Goal: Task Accomplishment & Management: Manage account settings

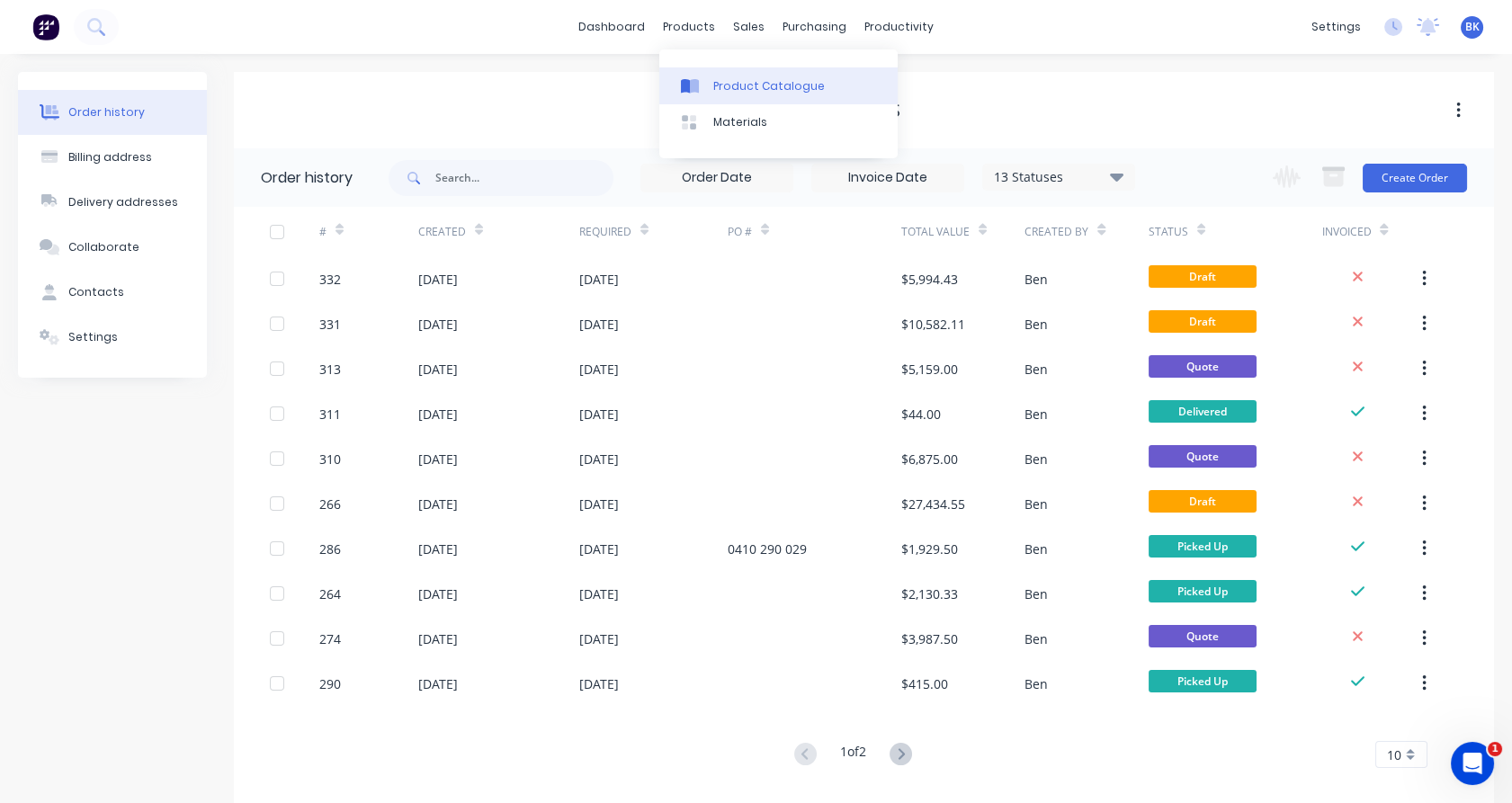
drag, startPoint x: 709, startPoint y: 78, endPoint x: 786, endPoint y: 87, distance: 77.5
click at [709, 78] on link "Product Catalogue" at bounding box center [778, 86] width 238 height 36
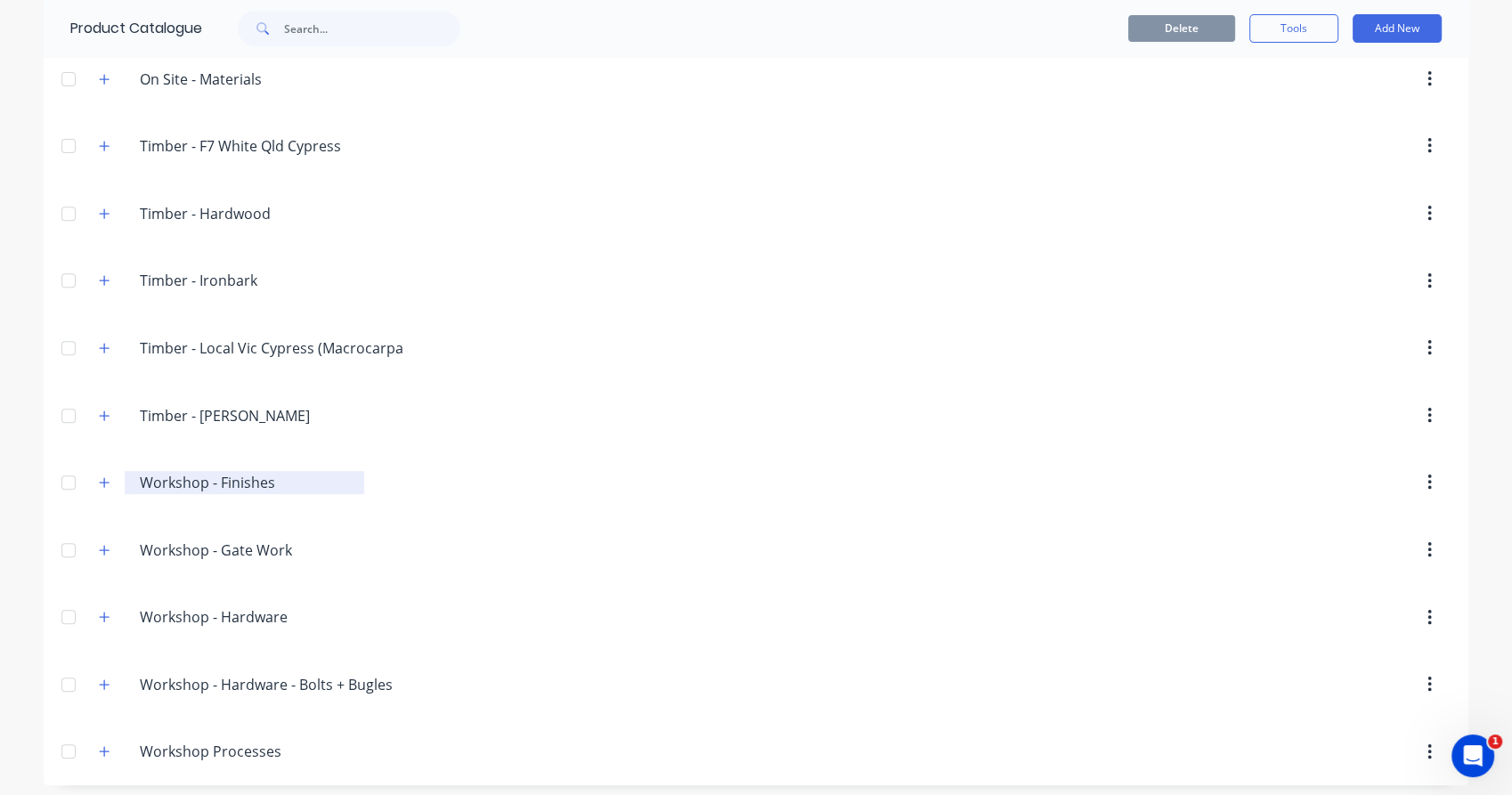
scroll to position [683, 0]
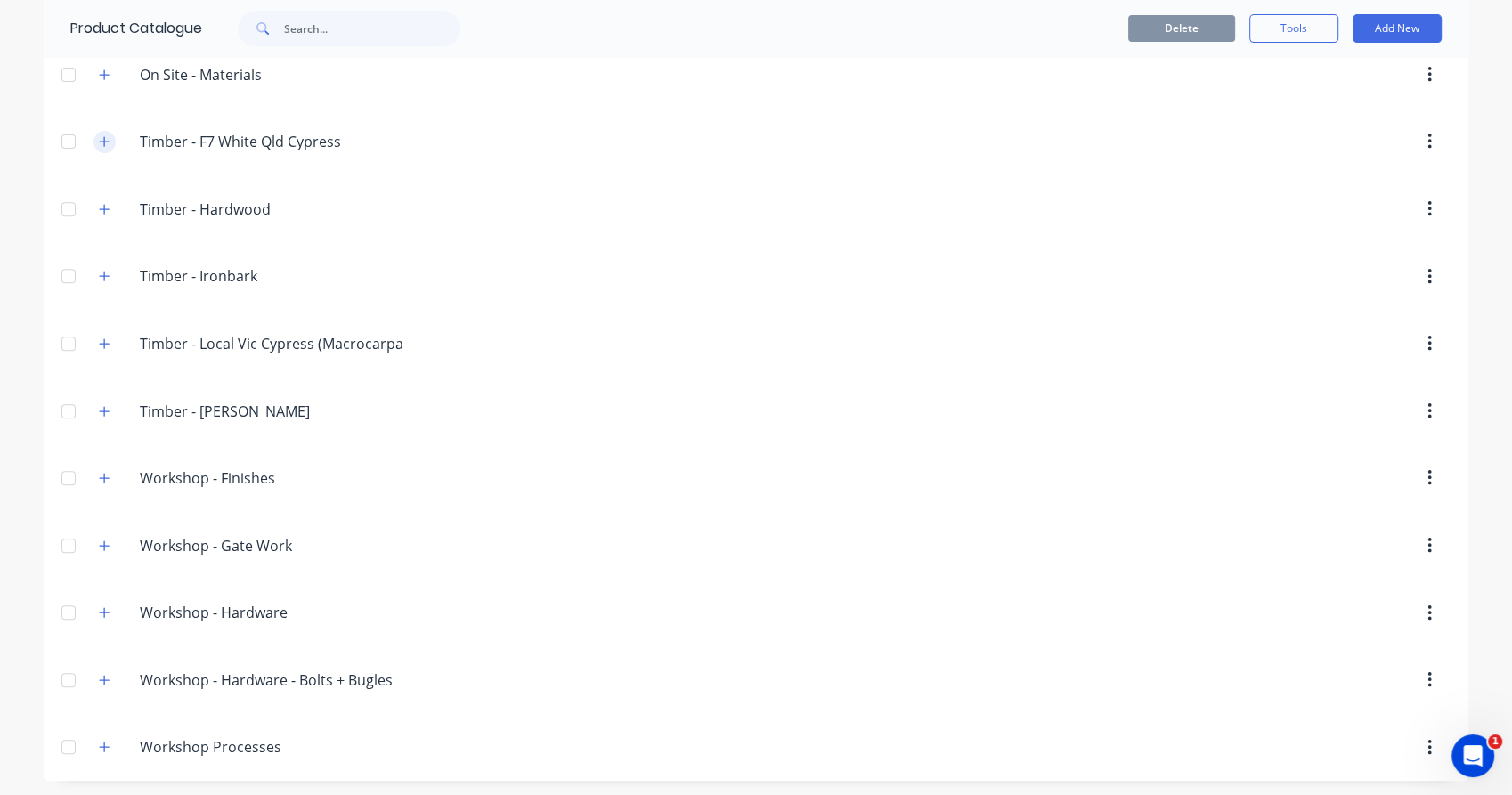
click at [94, 147] on button "button" at bounding box center [104, 142] width 22 height 22
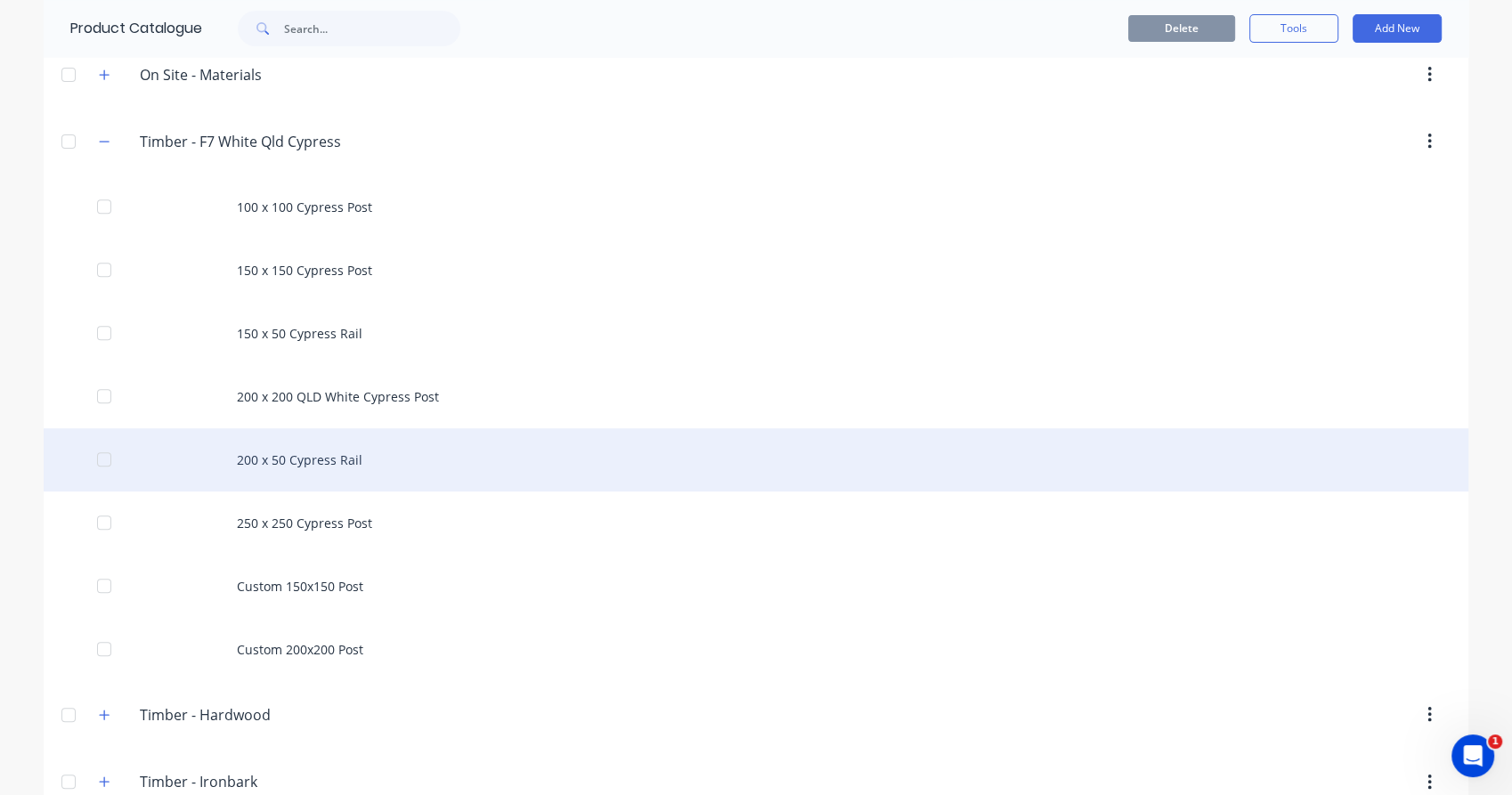
click at [296, 449] on div "200 x 50 Cypress Rail" at bounding box center [756, 460] width 1425 height 63
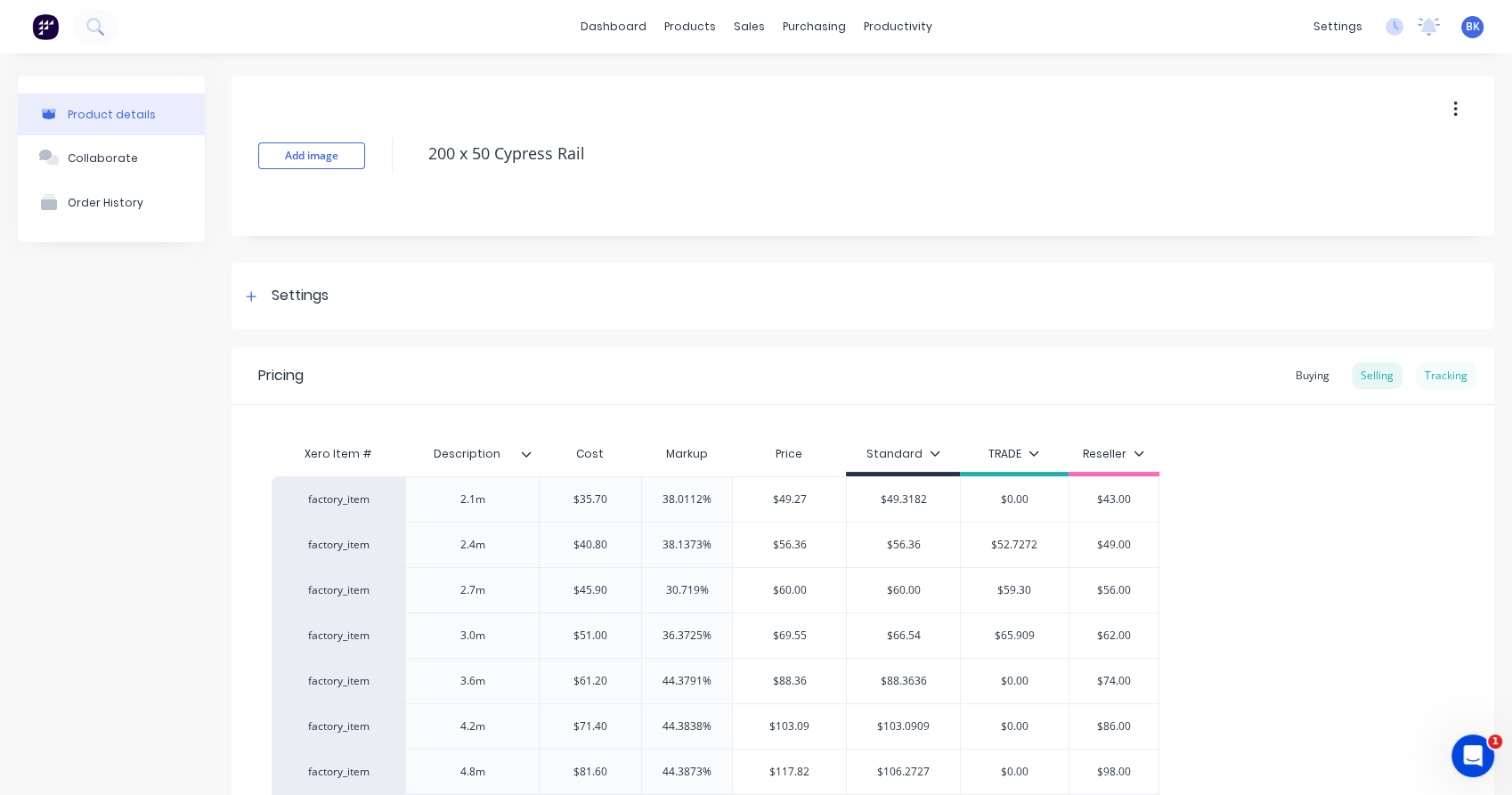
click at [1433, 369] on div "Tracking" at bounding box center [1447, 376] width 61 height 27
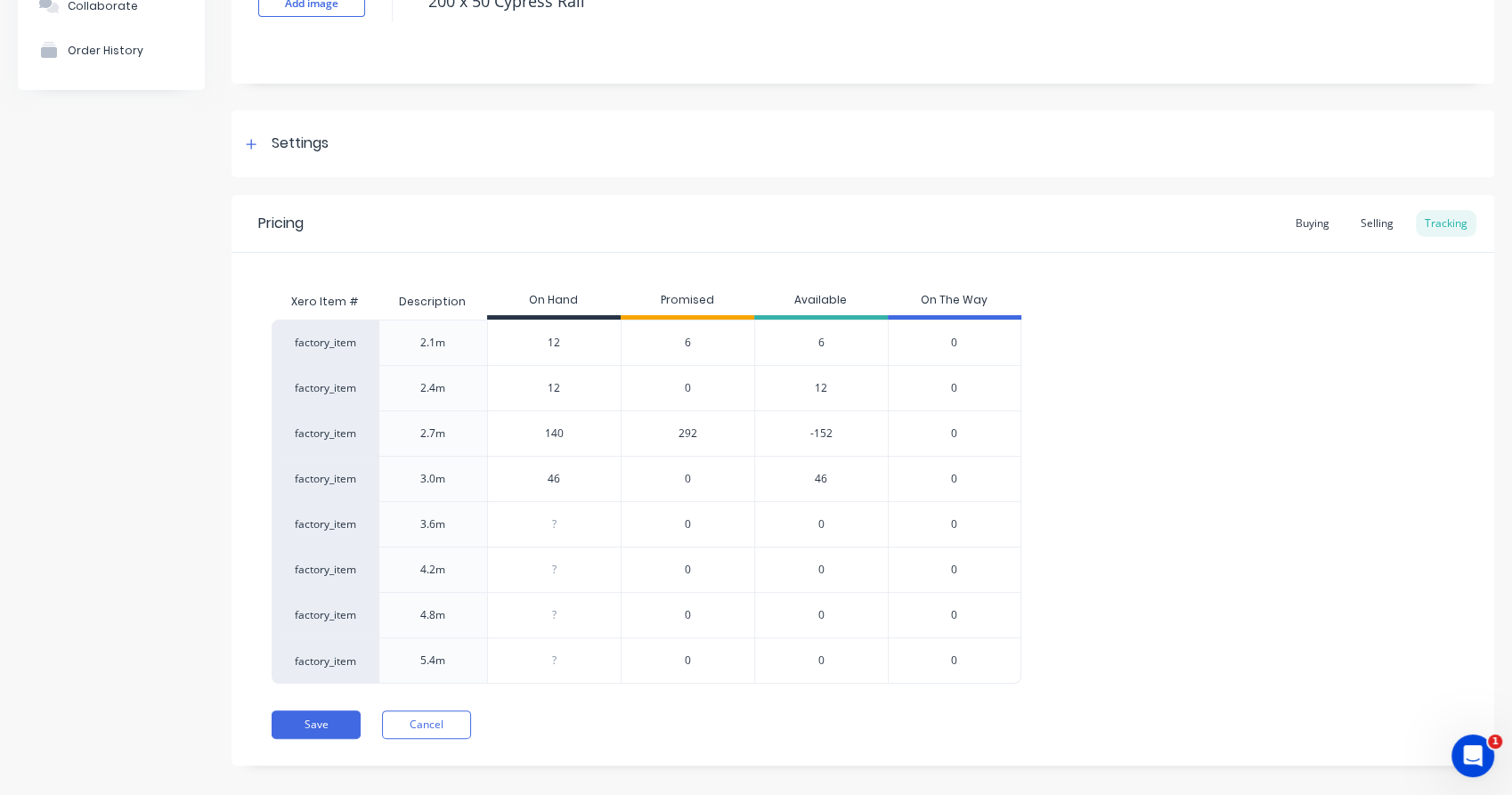
scroll to position [170, 0]
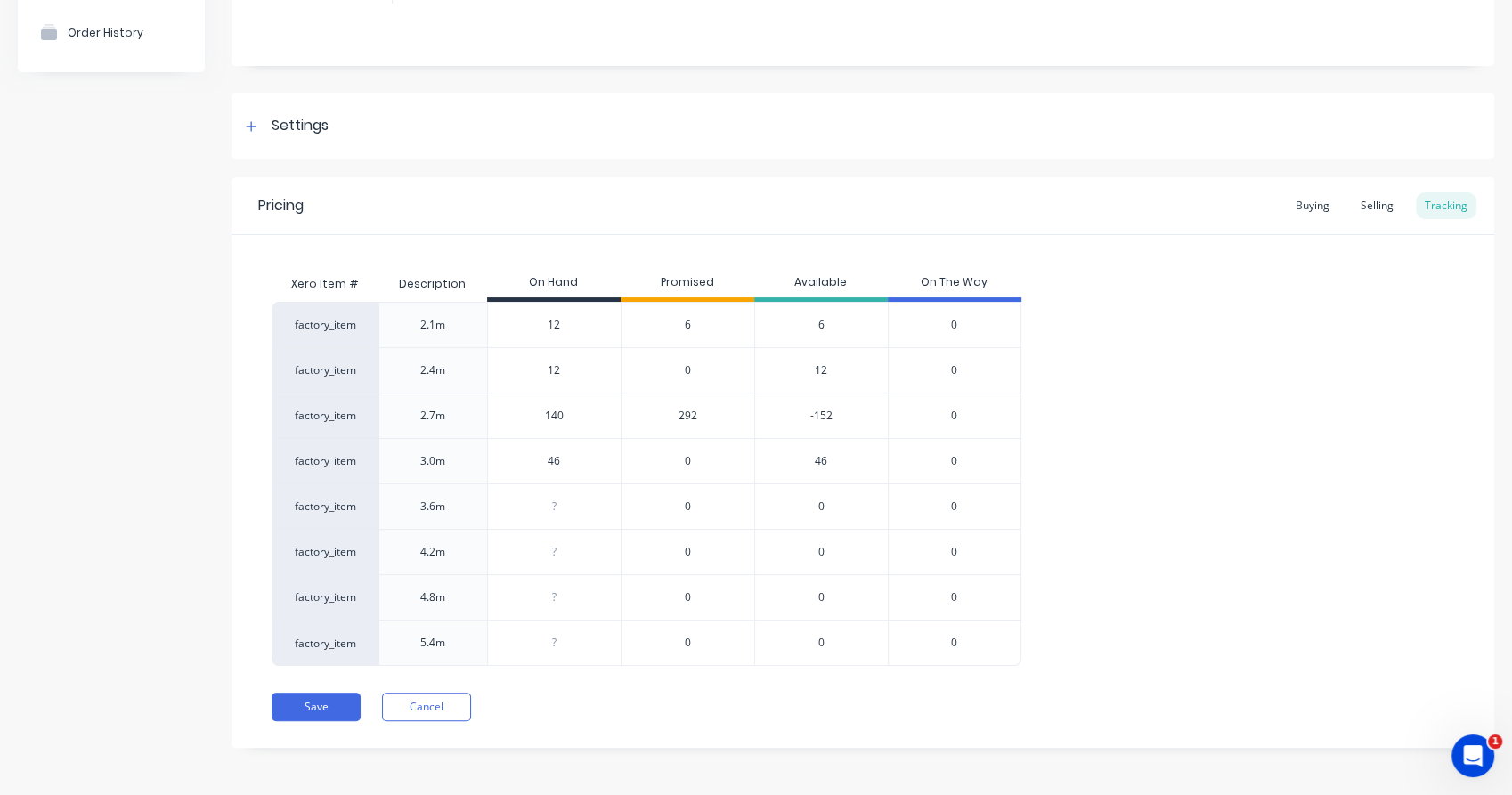
click at [683, 418] on span "292" at bounding box center [687, 416] width 19 height 16
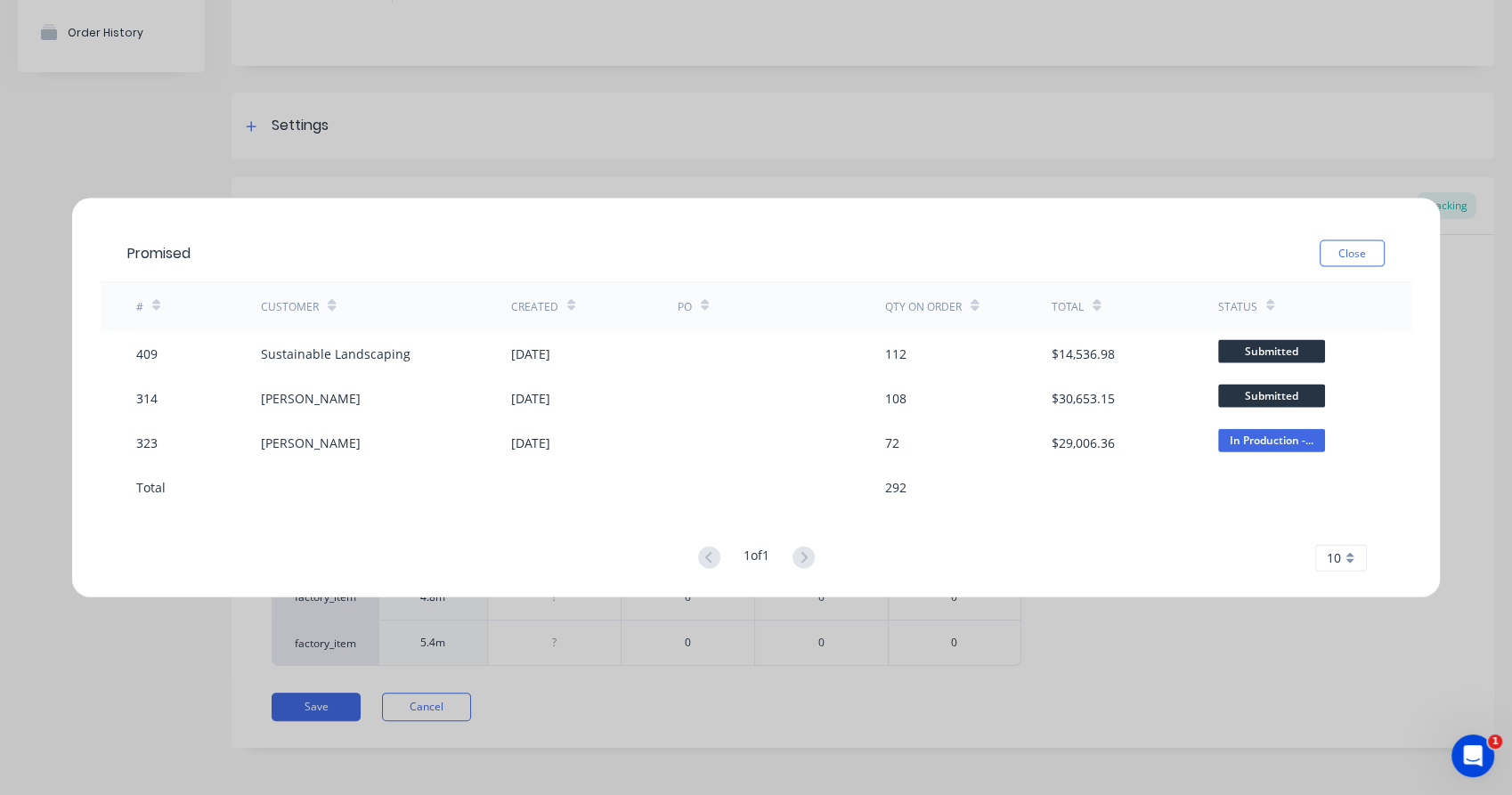
click at [1358, 248] on button "Close" at bounding box center [1352, 253] width 65 height 27
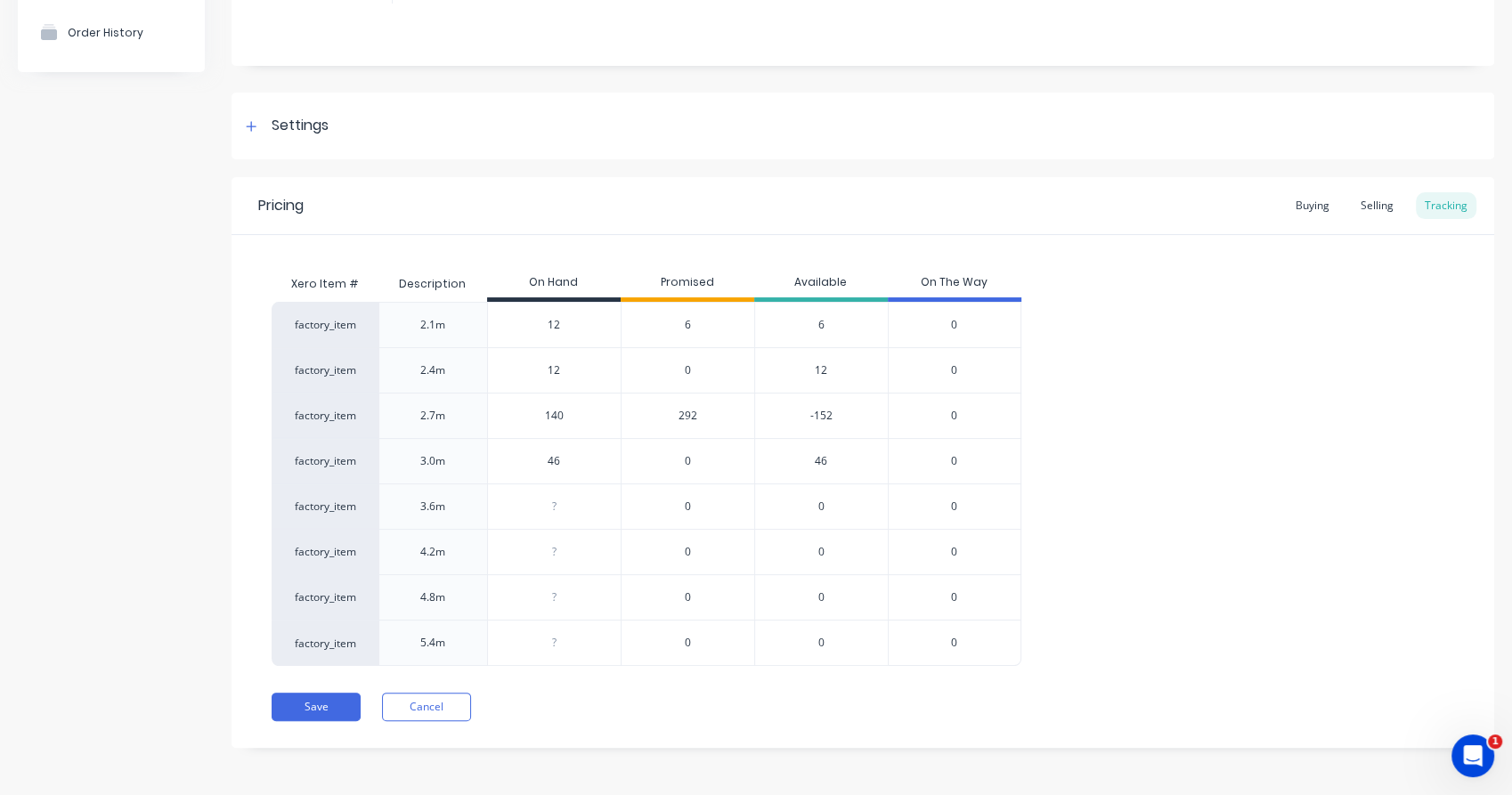
scroll to position [0, 0]
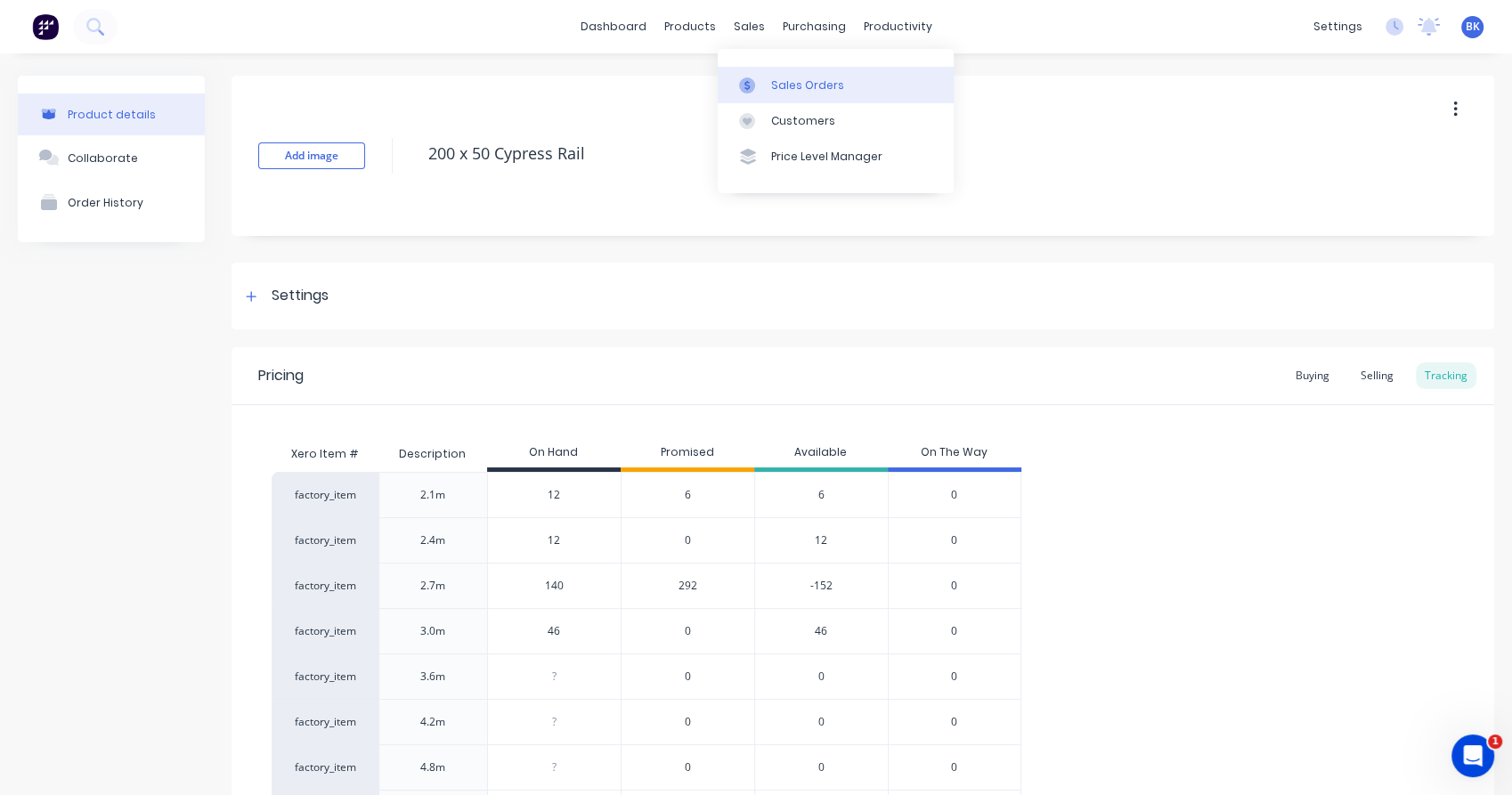
click at [777, 80] on div "Sales Orders" at bounding box center [808, 86] width 73 height 16
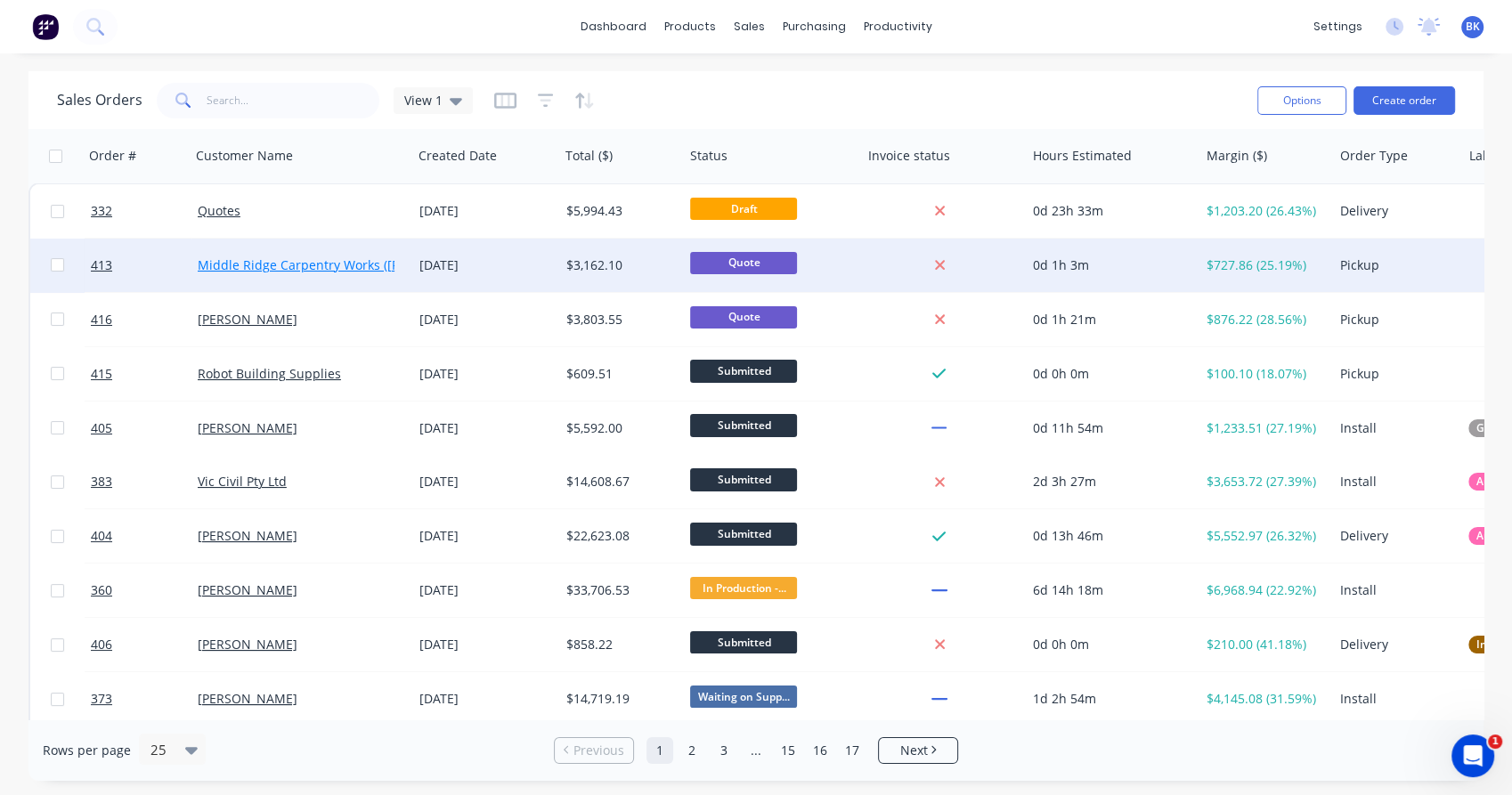
click at [314, 266] on link "Middle Ridge Carpentry Works ([PERSON_NAME])" at bounding box center [345, 264] width 293 height 17
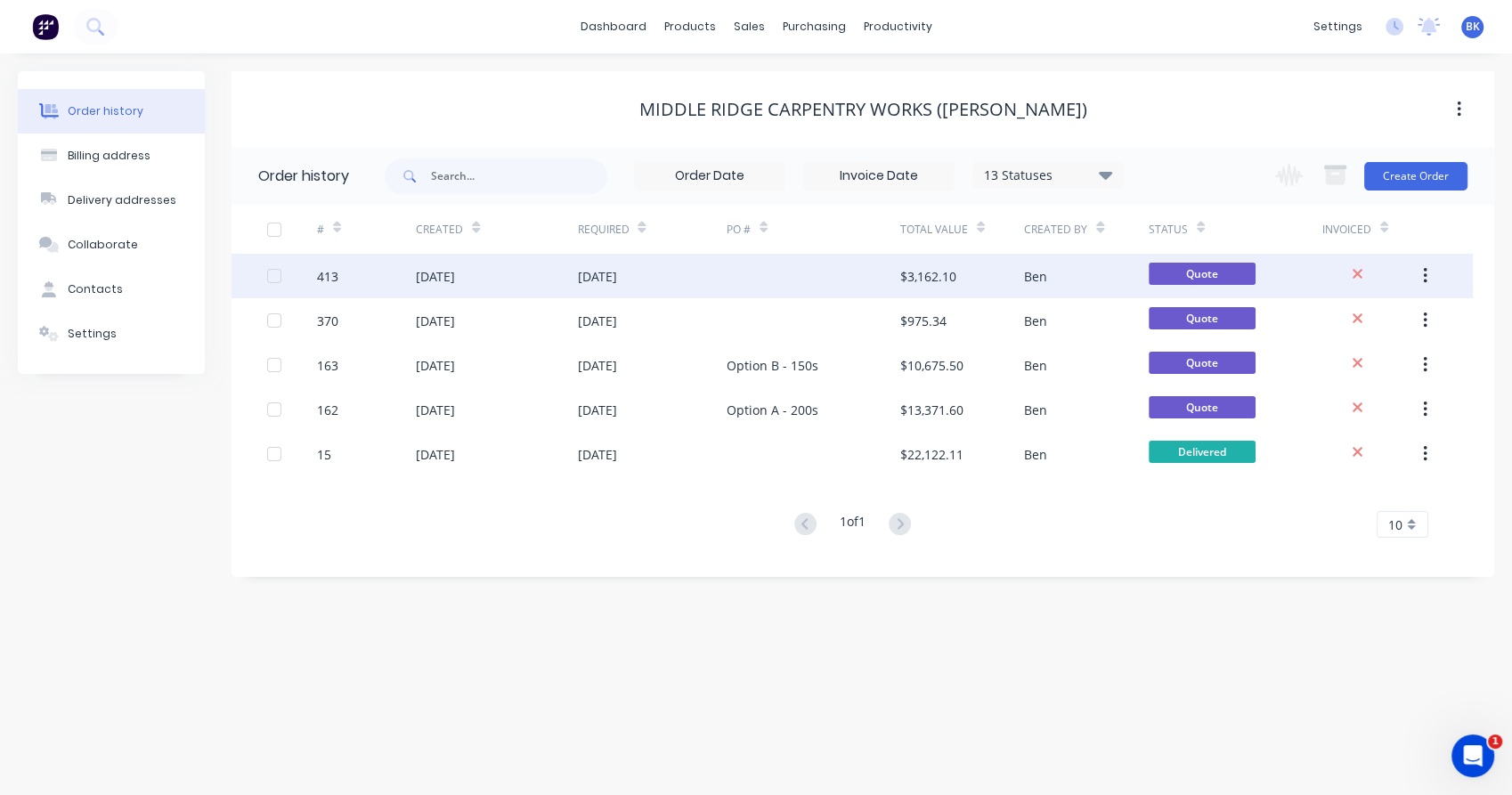
click at [577, 266] on div "[DATE]" at bounding box center [496, 276] width 162 height 45
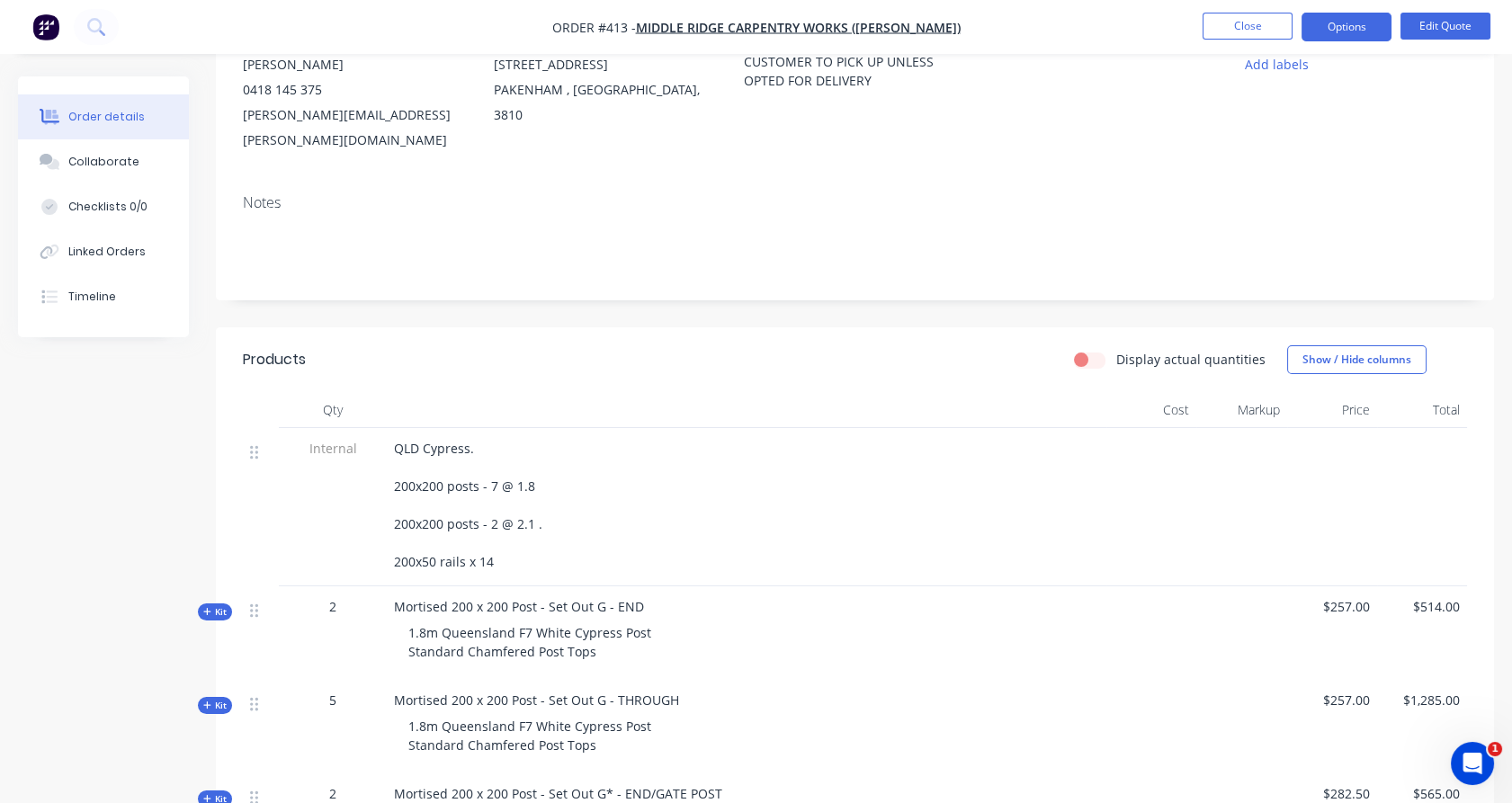
scroll to position [199, 0]
click at [223, 605] on span "Kit" at bounding box center [215, 611] width 23 height 14
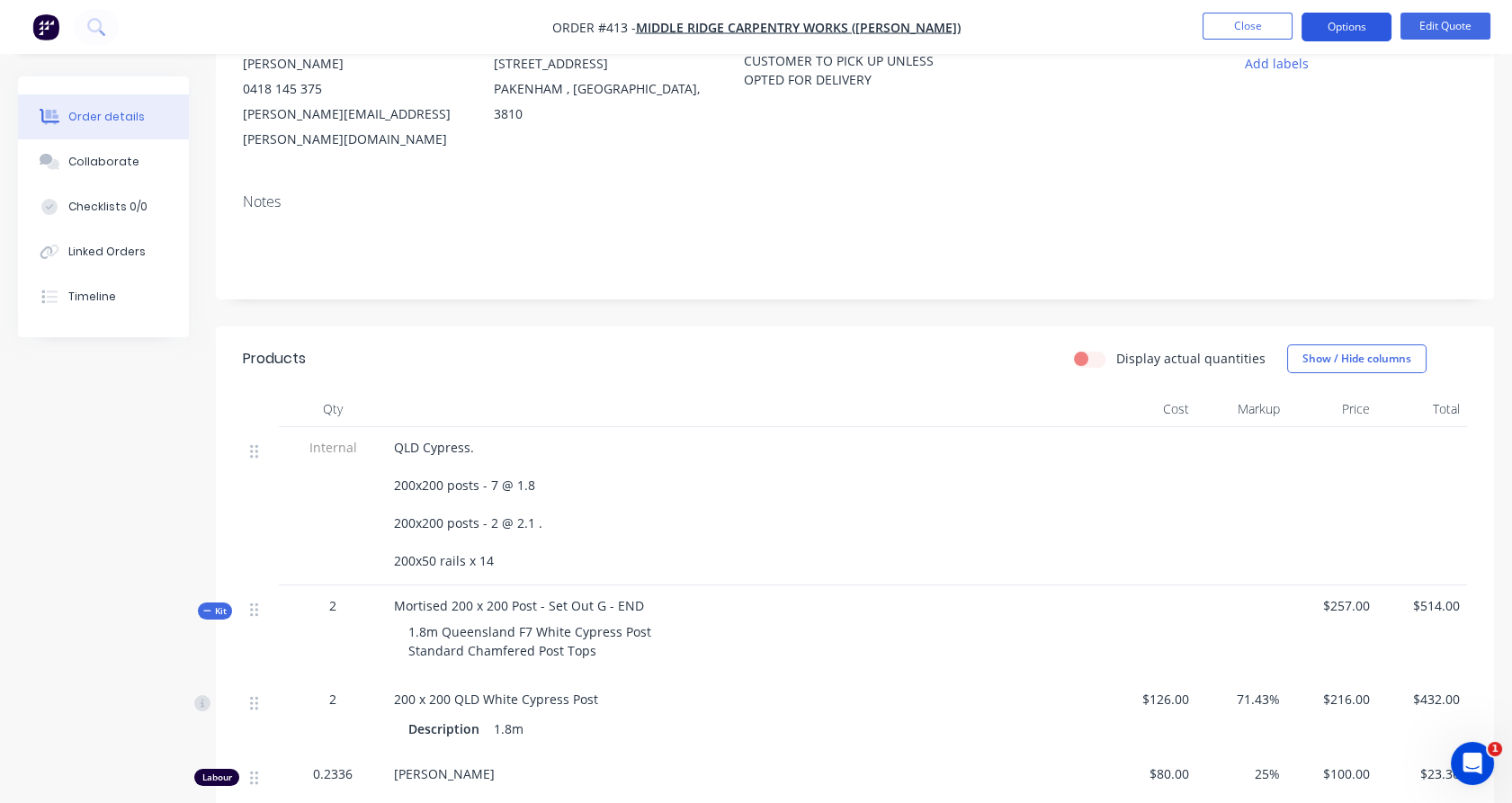
click at [1335, 31] on button "Options" at bounding box center [1347, 27] width 90 height 29
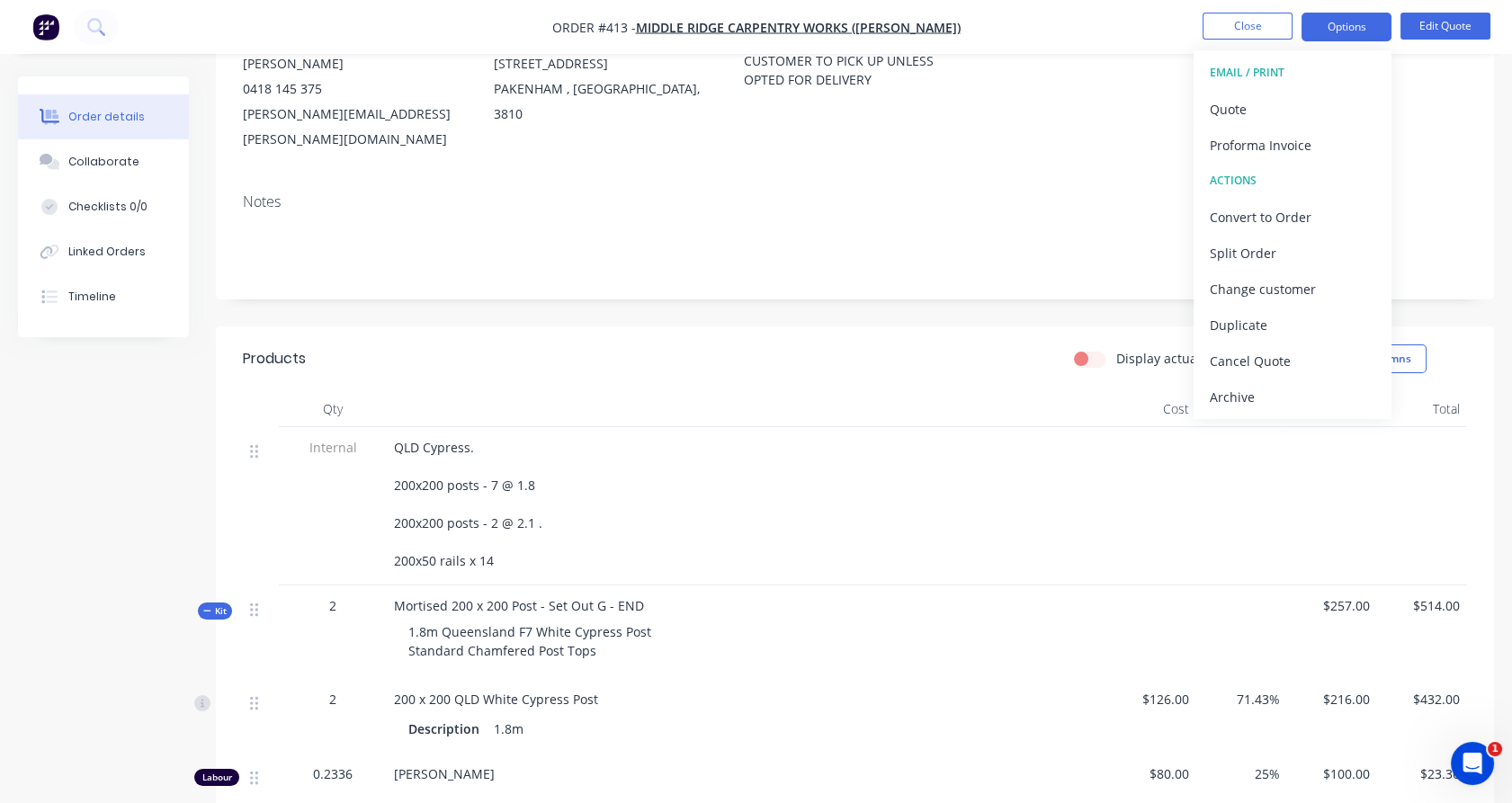
click at [221, 605] on span "Kit" at bounding box center [215, 611] width 23 height 14
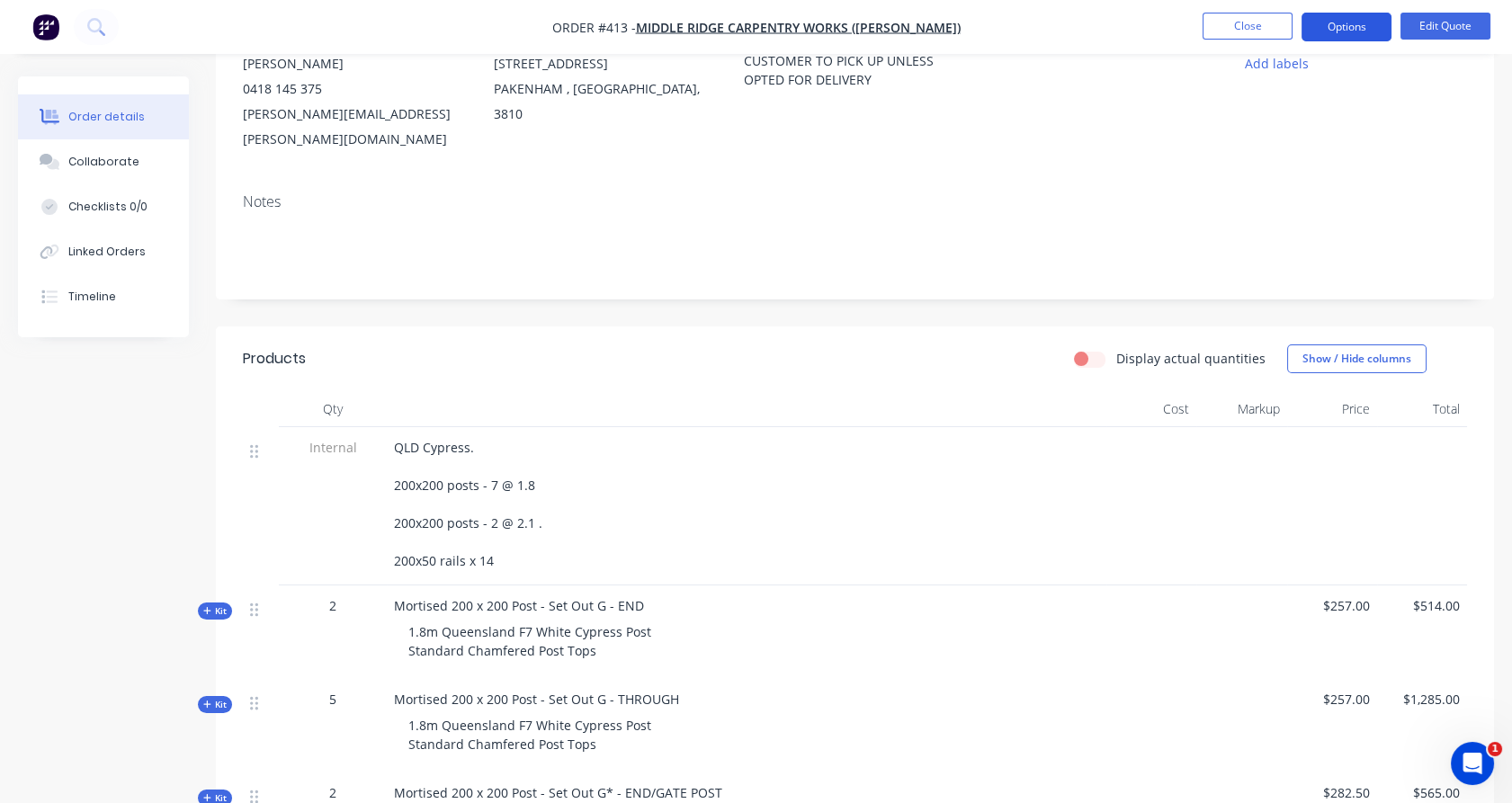
click at [1364, 33] on button "Options" at bounding box center [1347, 27] width 90 height 29
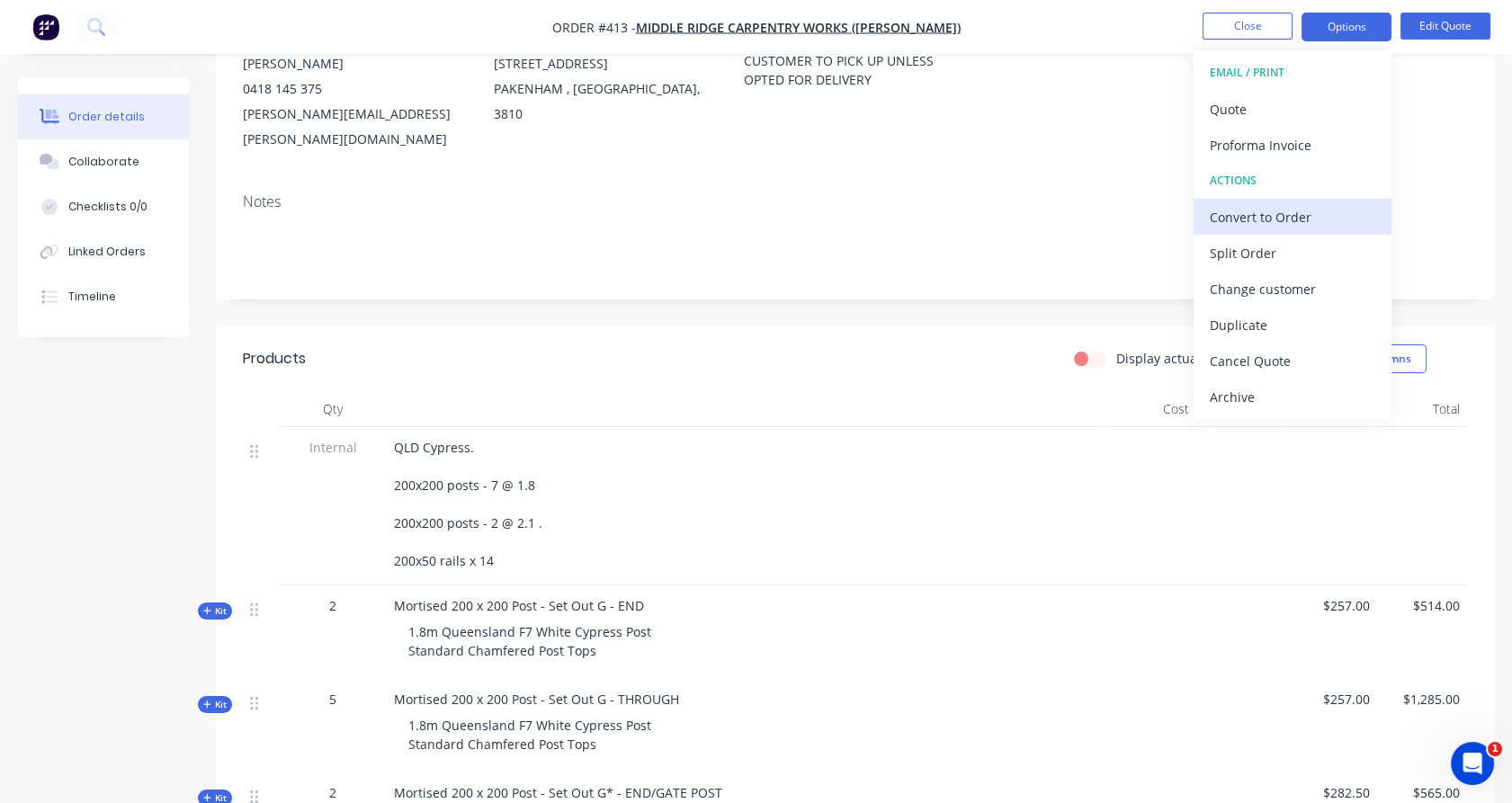
click at [1303, 218] on div "Convert to Order" at bounding box center [1293, 217] width 166 height 26
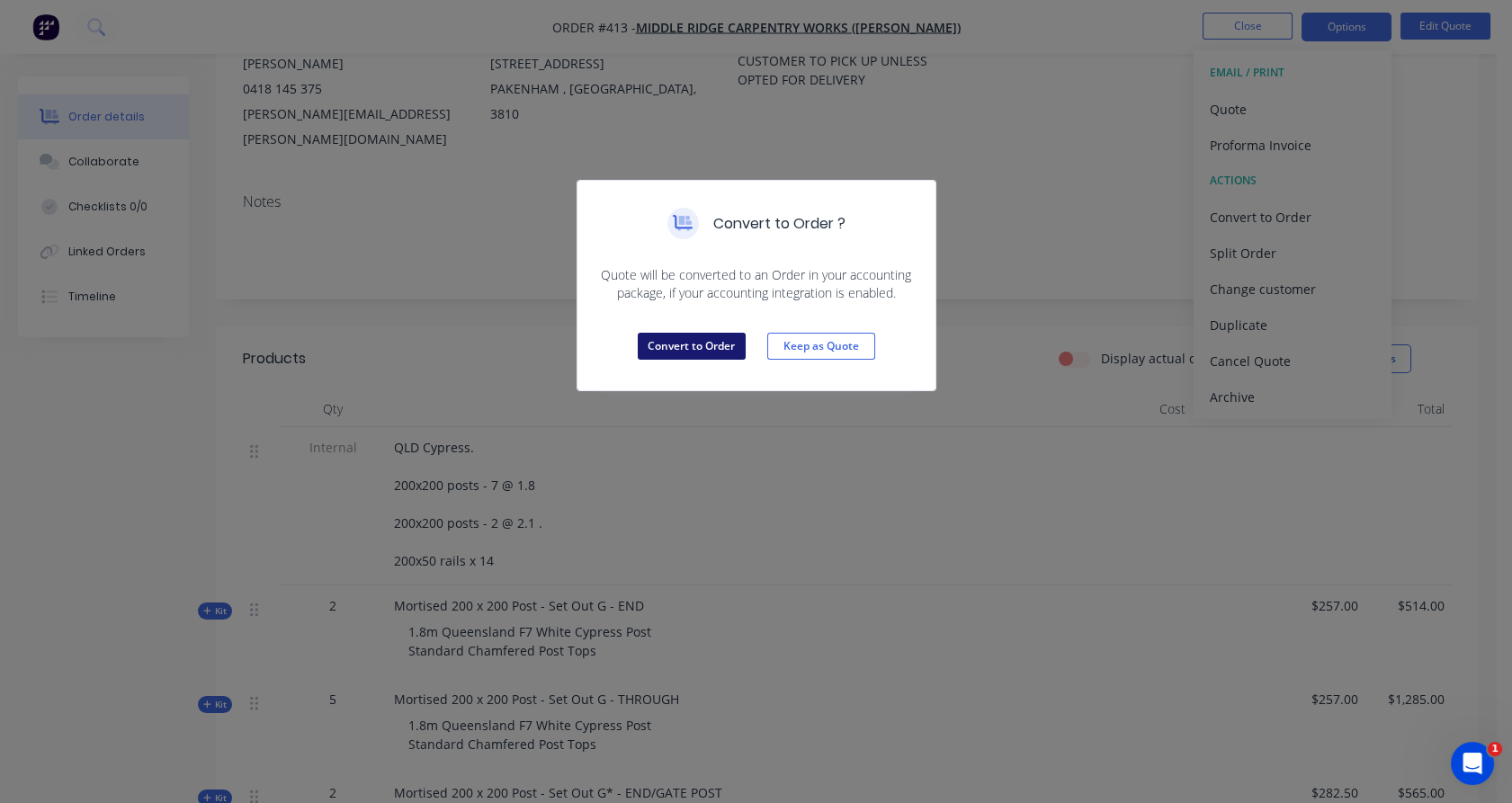
click at [713, 358] on button "Convert to Order" at bounding box center [692, 346] width 108 height 27
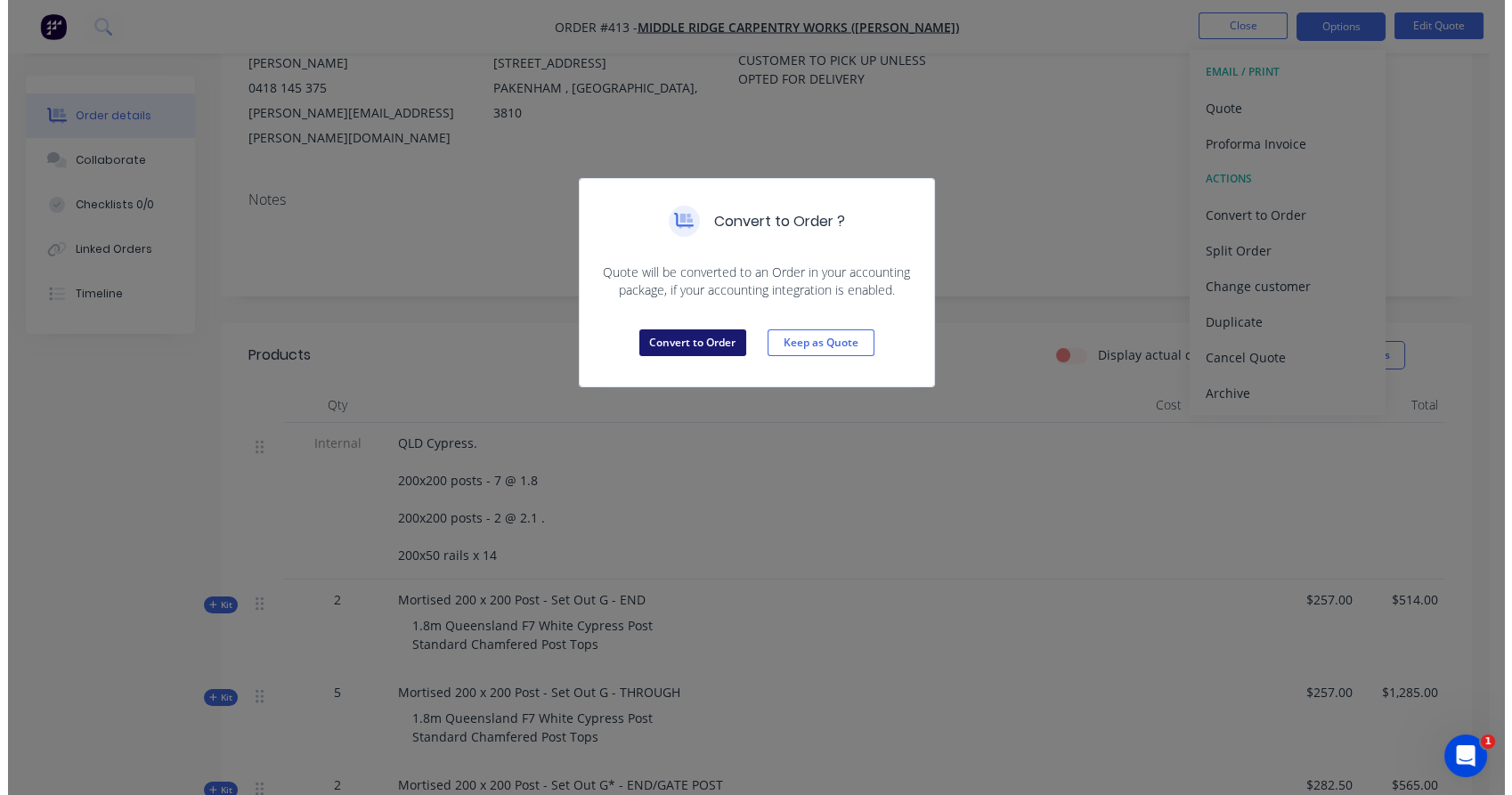
scroll to position [0, 0]
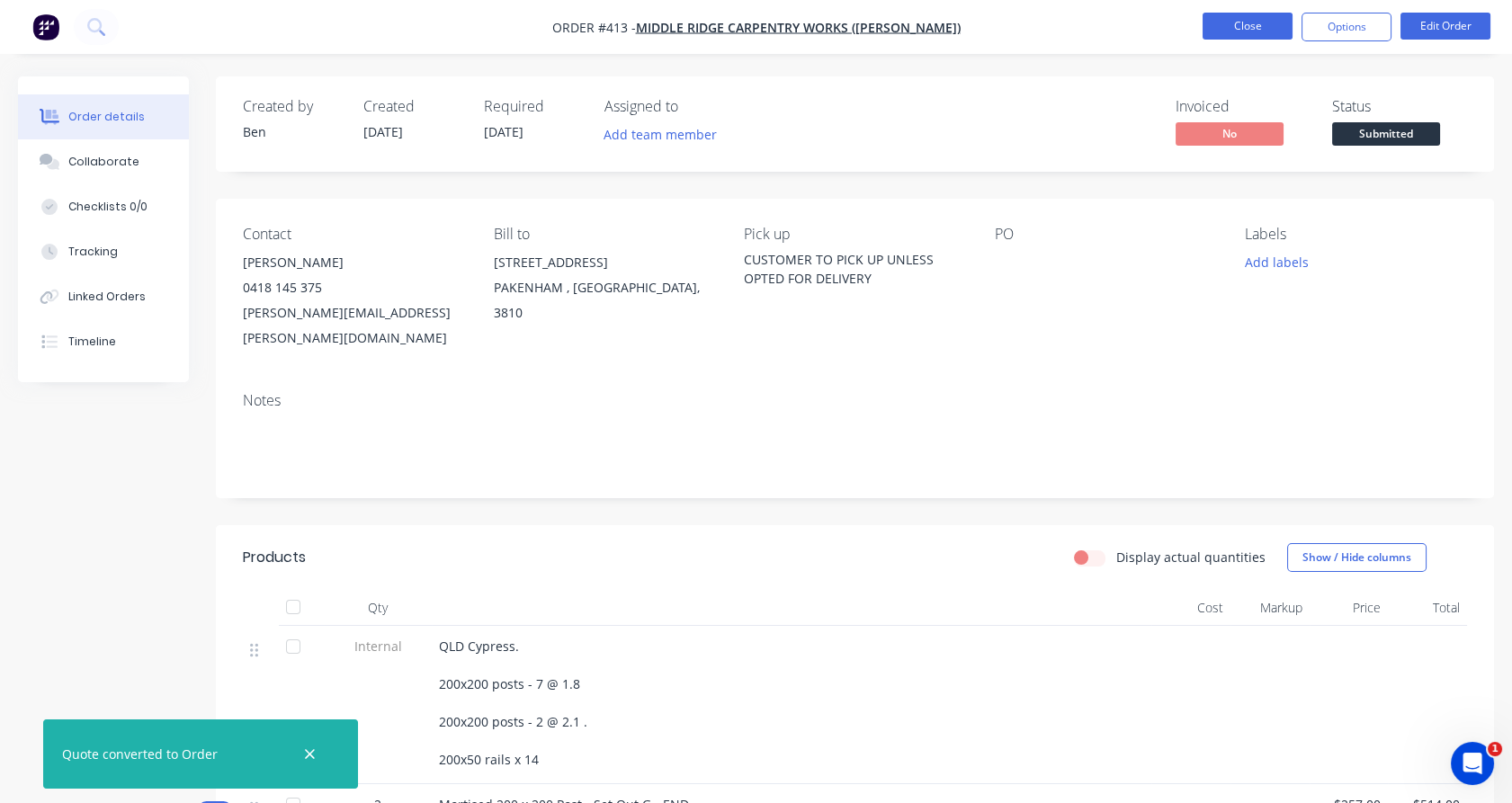
click at [1246, 29] on button "Close" at bounding box center [1248, 26] width 90 height 27
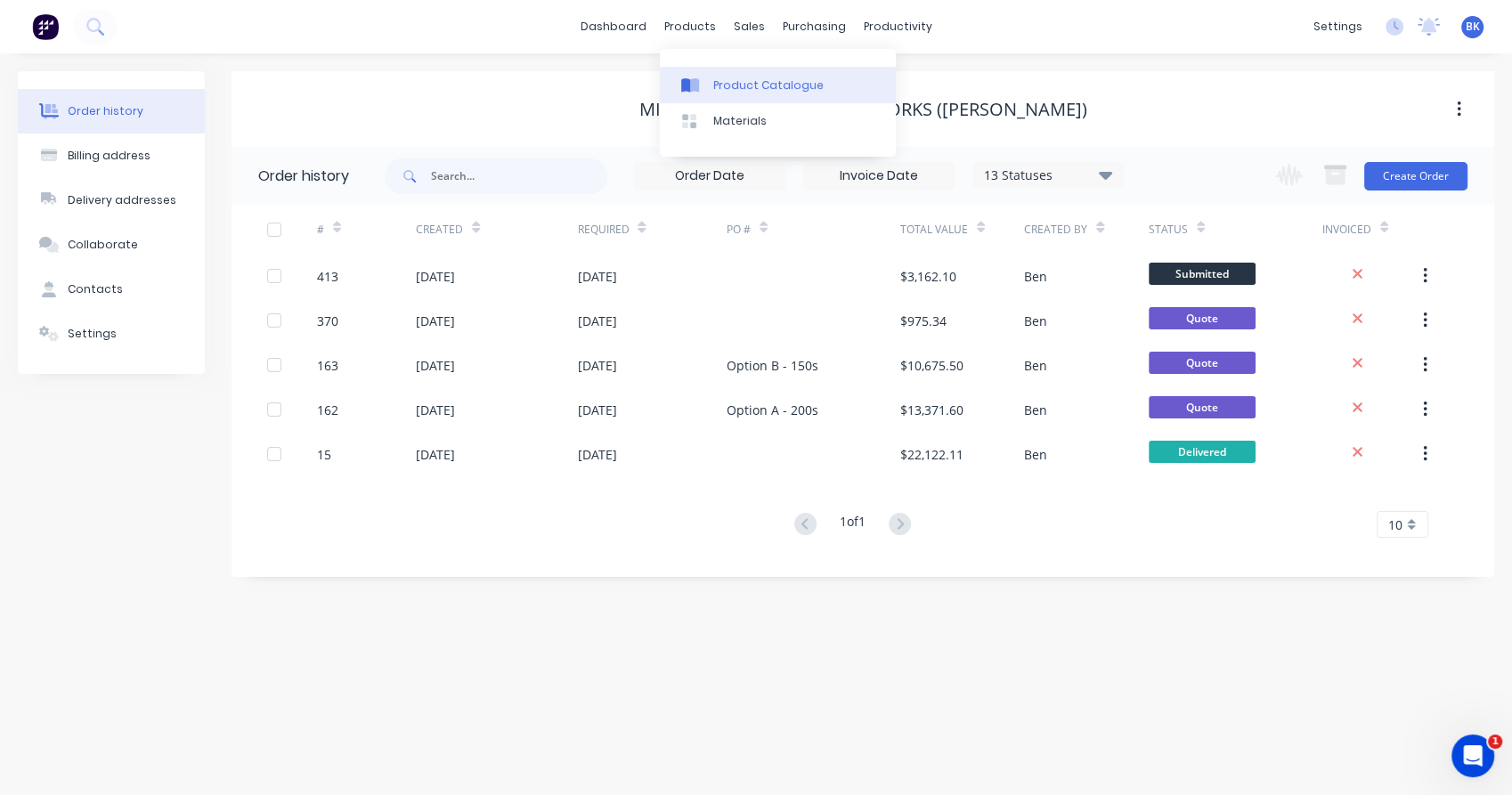
click at [735, 79] on div "Product Catalogue" at bounding box center [768, 86] width 111 height 16
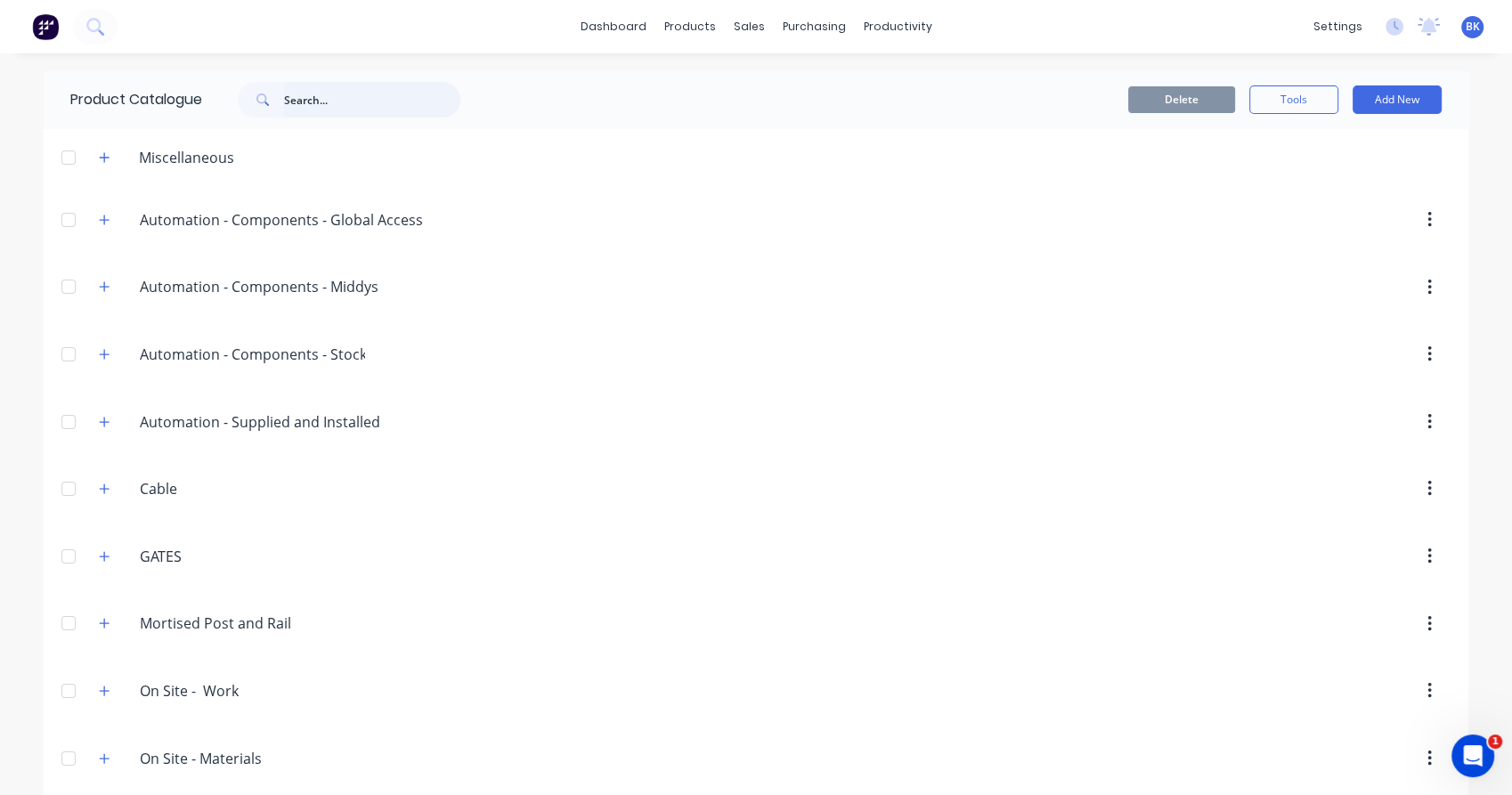
click at [295, 102] on input "text" at bounding box center [372, 100] width 177 height 36
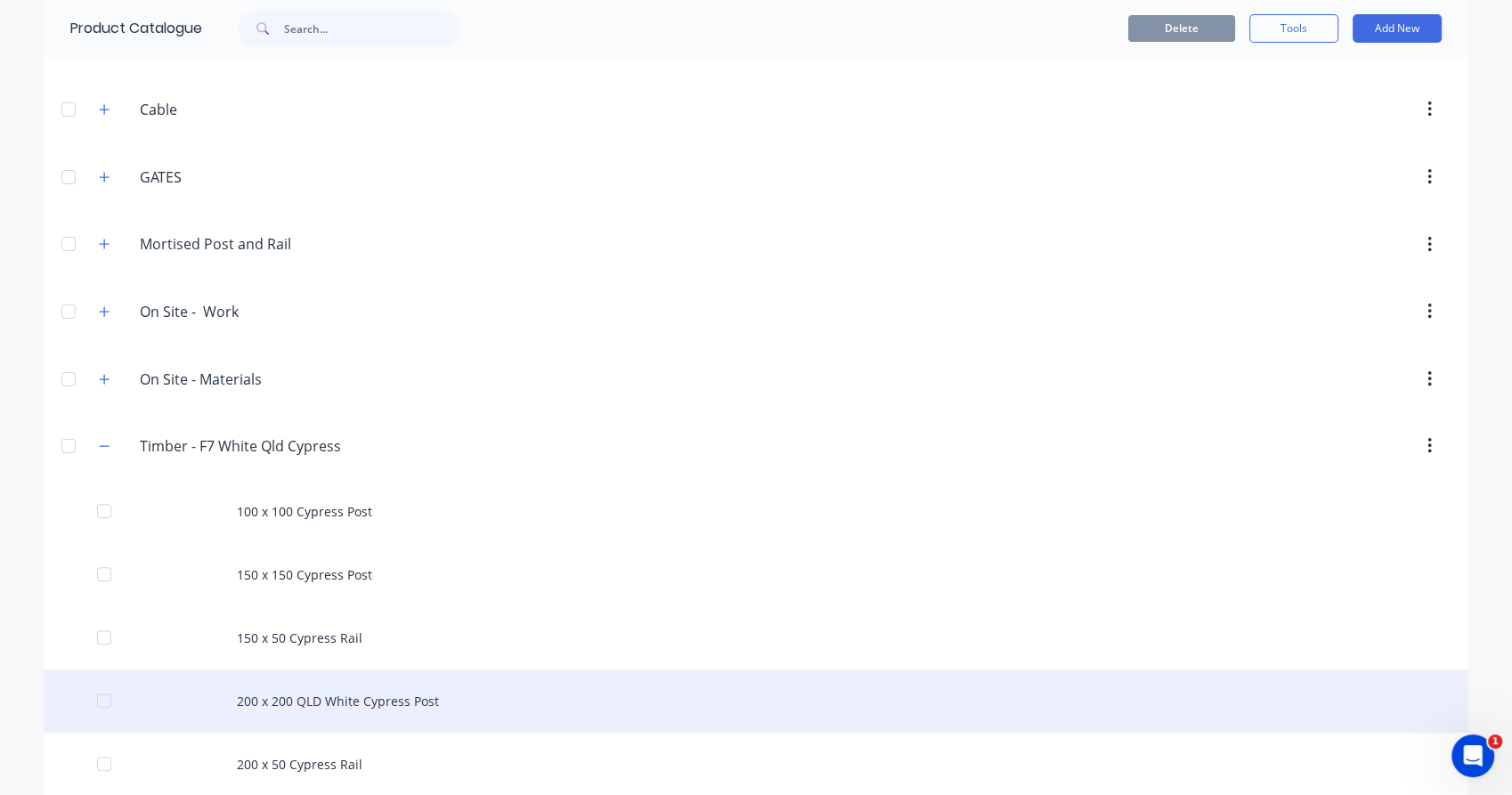
scroll to position [383, 0]
click at [299, 712] on div "200 x 200 QLD White Cypress Post" at bounding box center [756, 697] width 1425 height 63
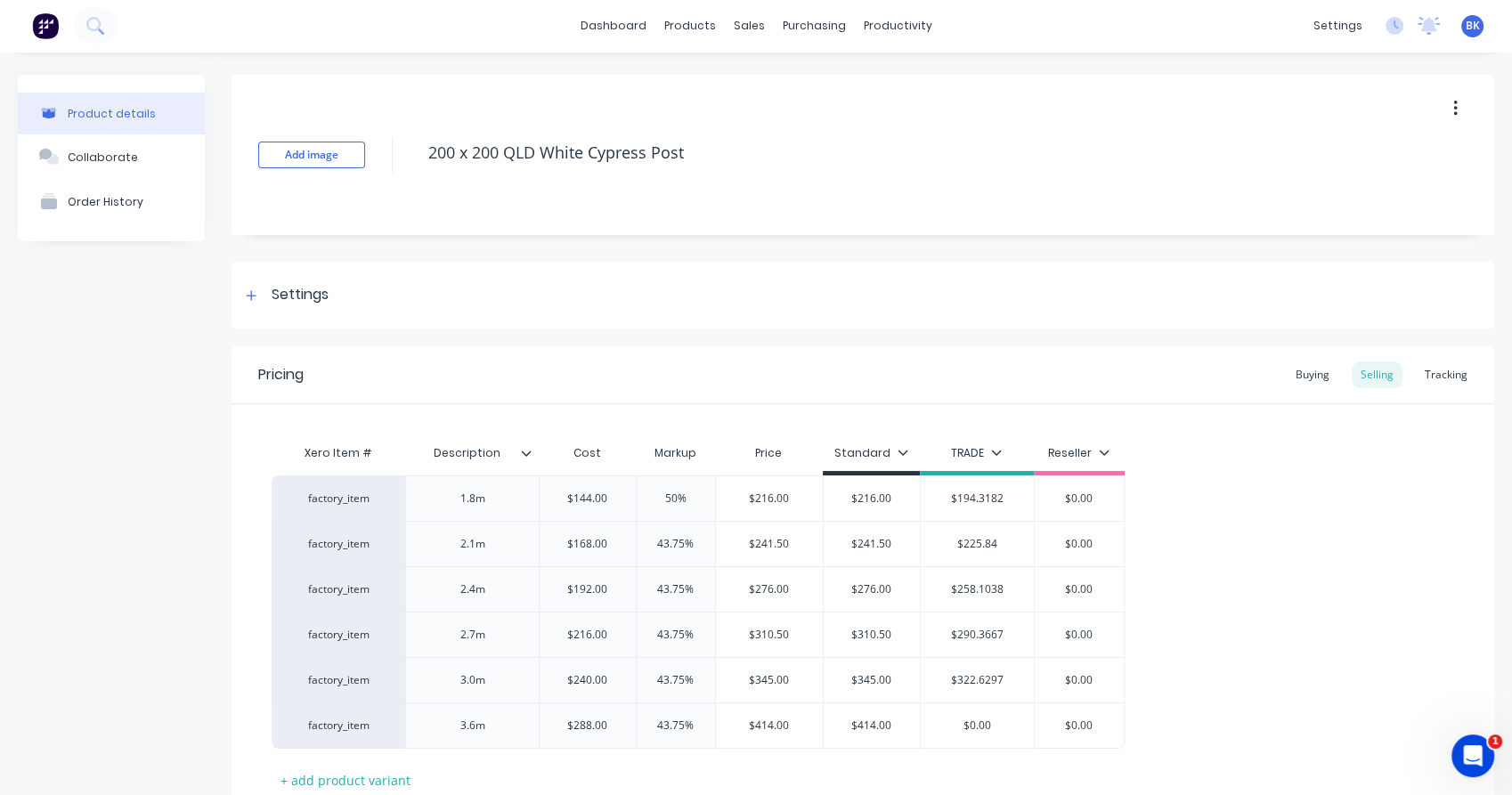
type textarea "x"
click at [1425, 371] on div "Tracking" at bounding box center [1447, 373] width 61 height 27
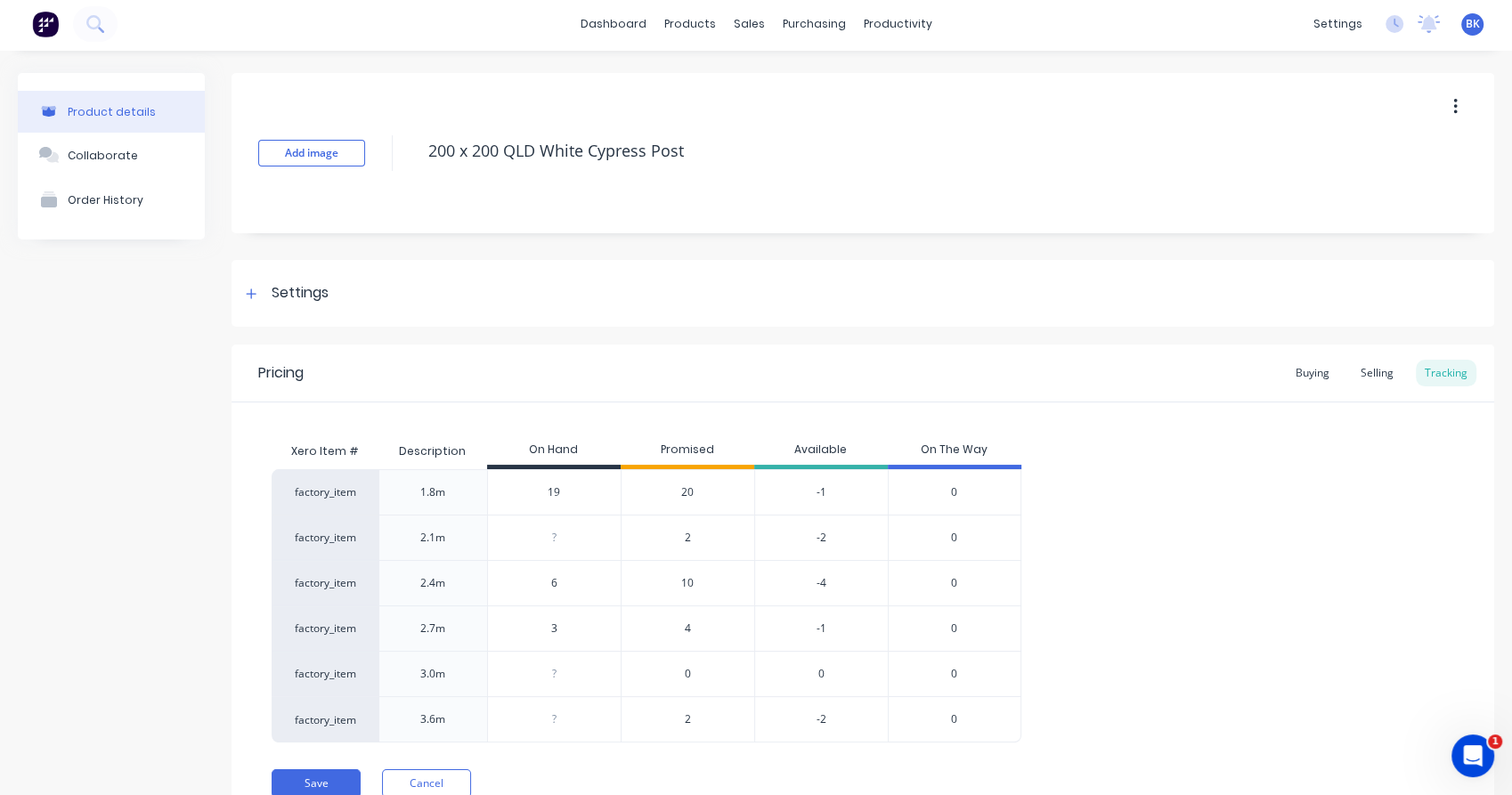
click at [684, 489] on span "20" at bounding box center [687, 493] width 12 height 16
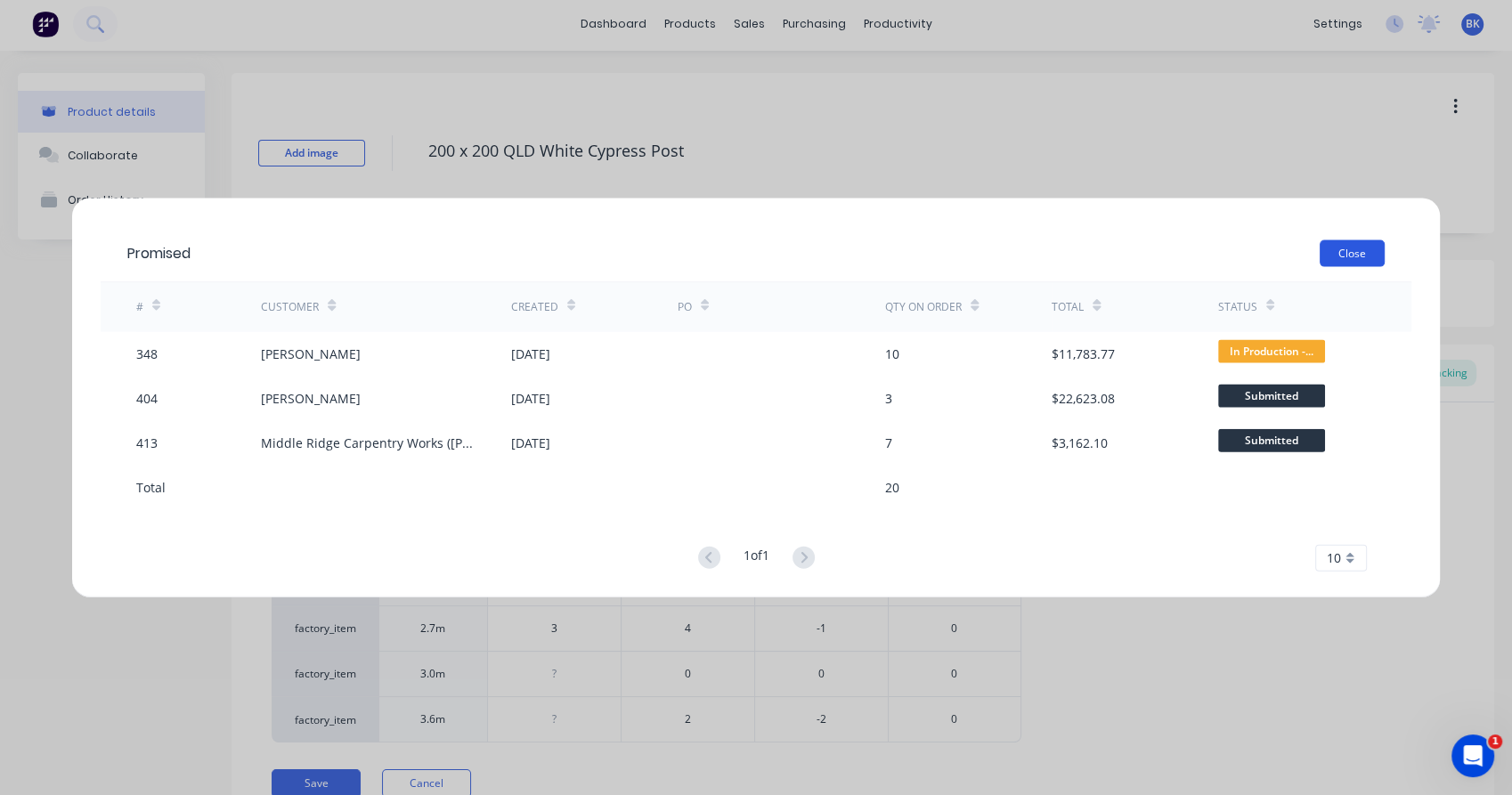
click at [1368, 244] on button "Close" at bounding box center [1352, 253] width 65 height 27
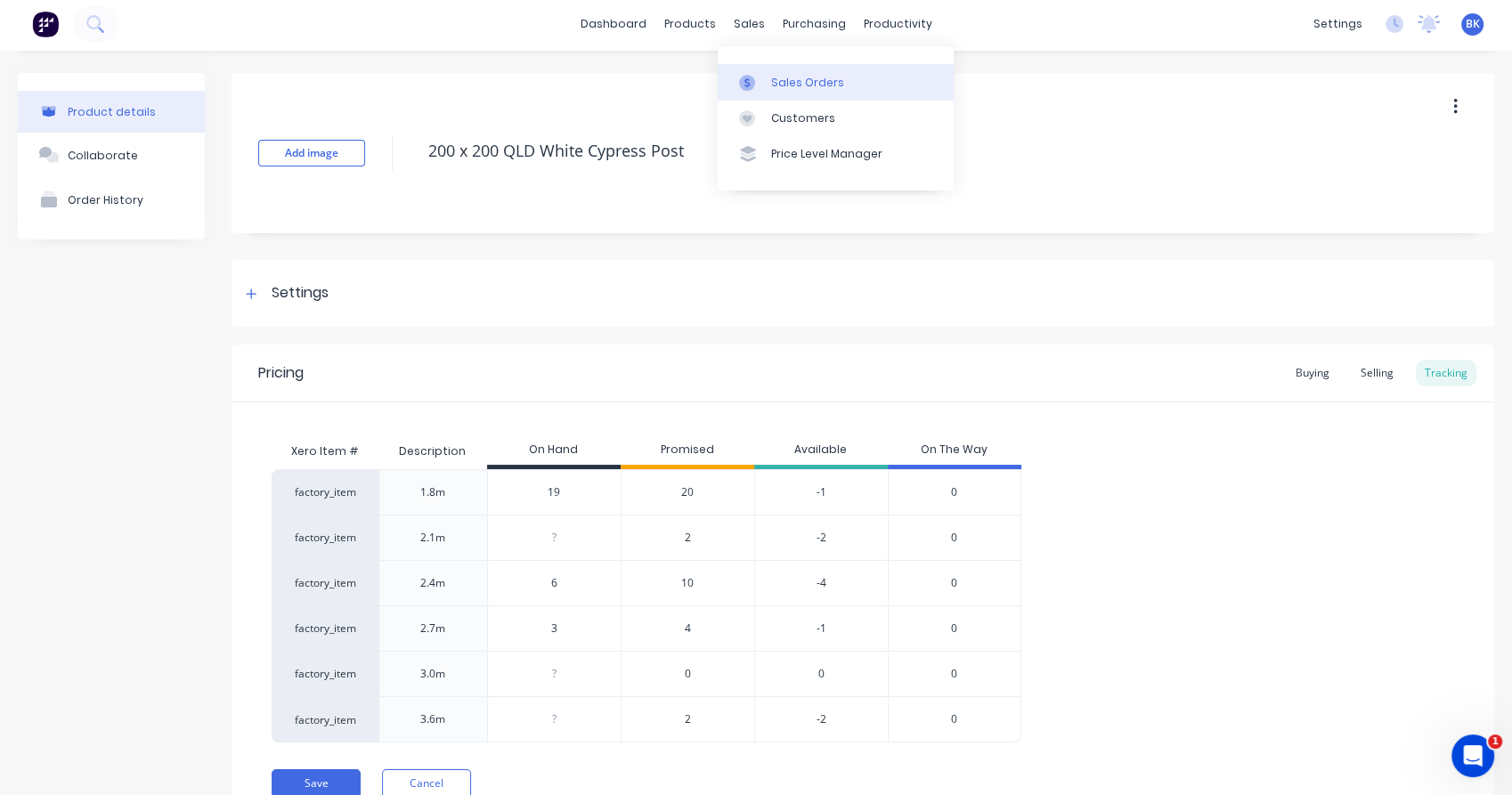
click at [776, 79] on div "Sales Orders" at bounding box center [808, 83] width 73 height 16
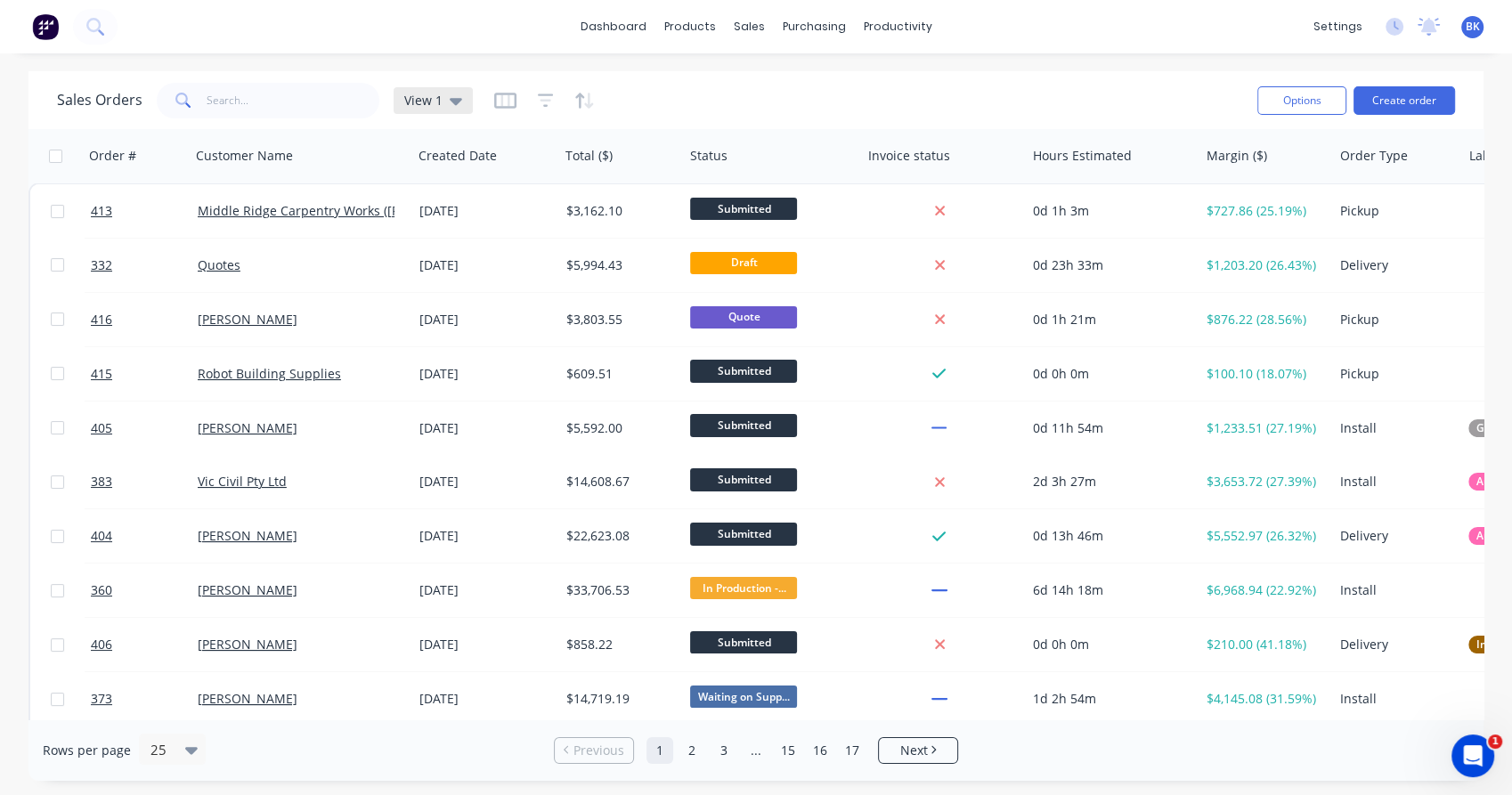
click at [435, 103] on span "View 1" at bounding box center [423, 100] width 38 height 19
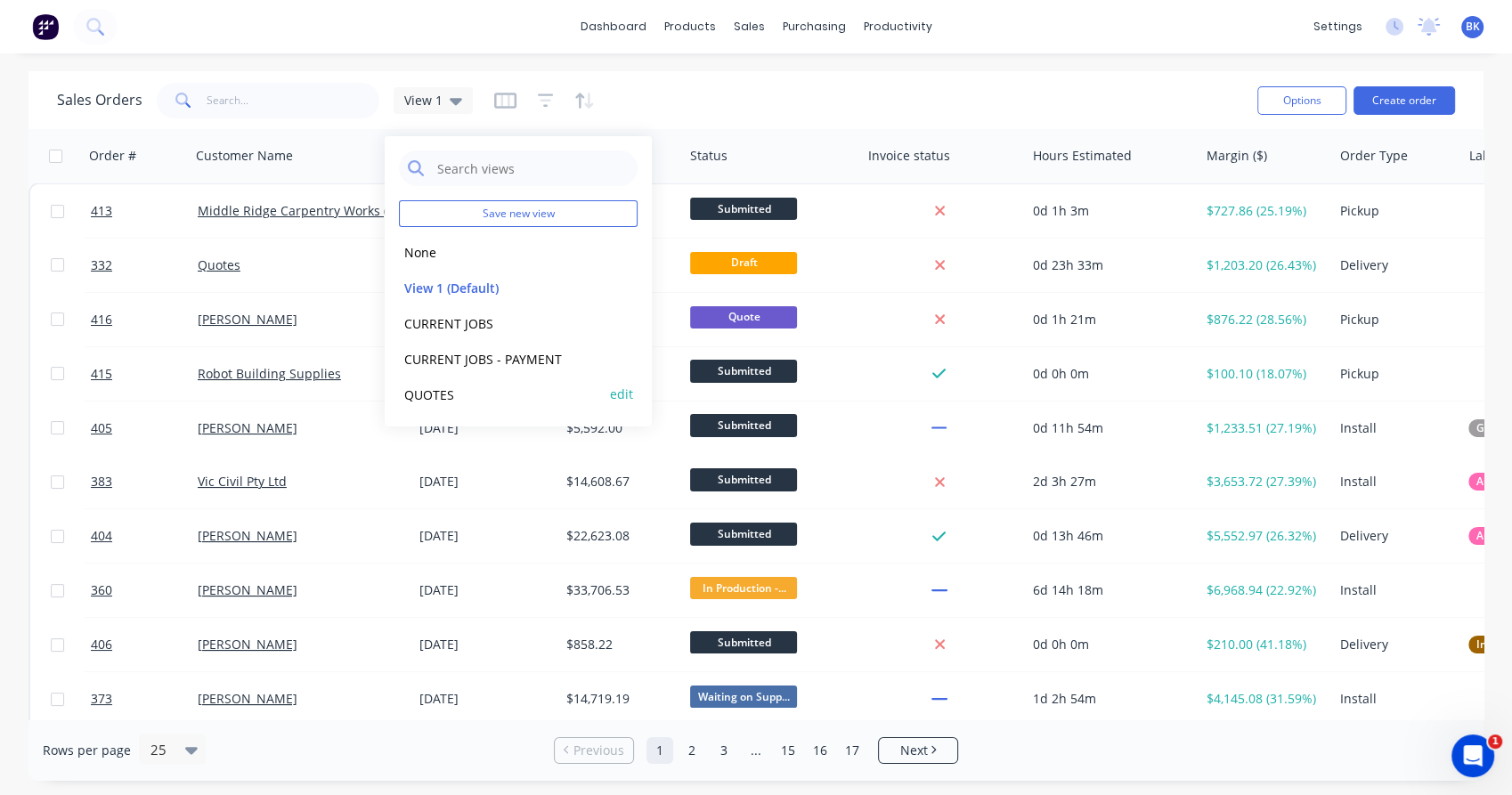
click at [431, 392] on button "QUOTES" at bounding box center [501, 393] width 204 height 21
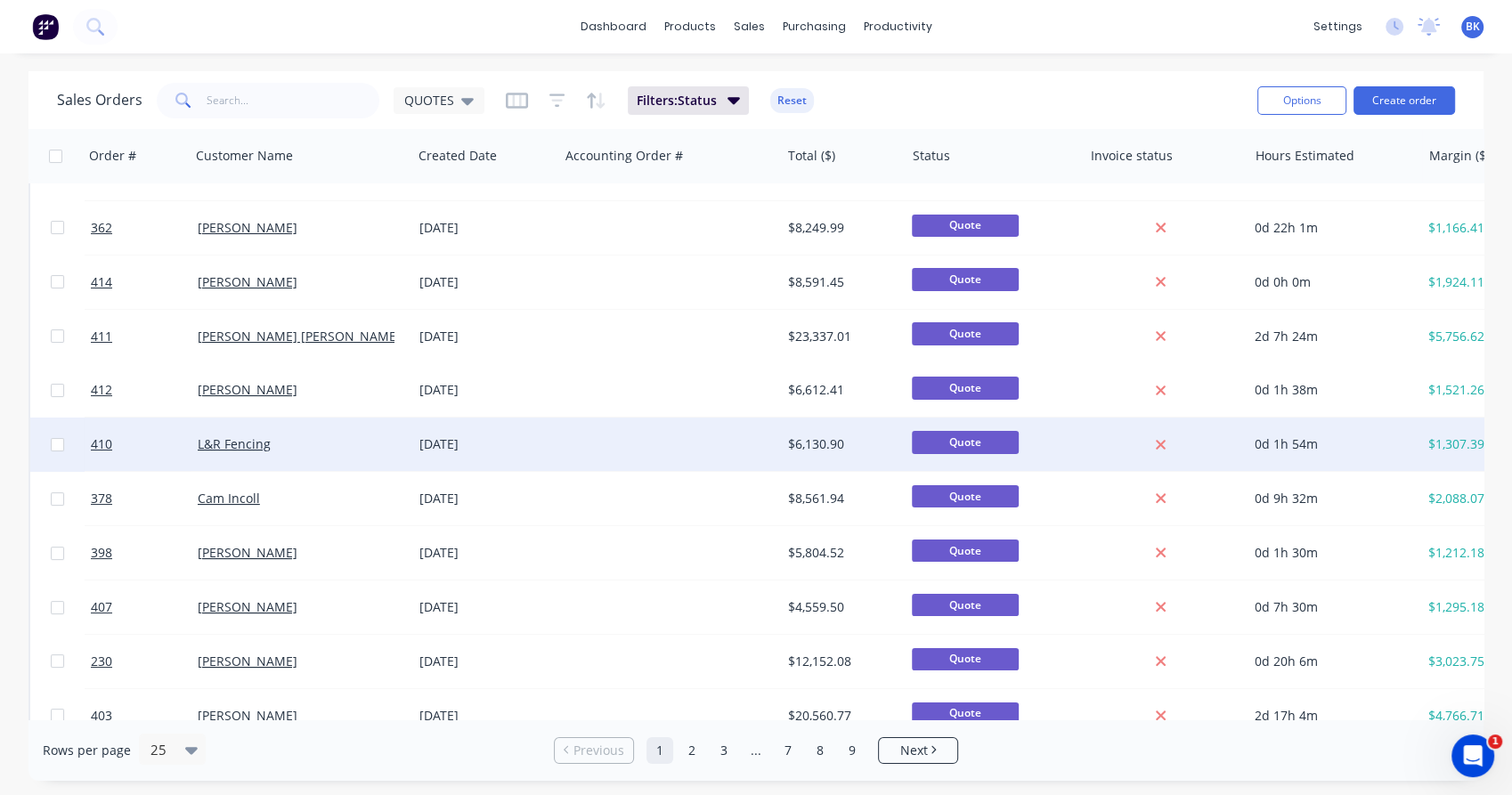
scroll to position [91, 0]
click at [345, 460] on div "L&R Fencing" at bounding box center [302, 445] width 221 height 54
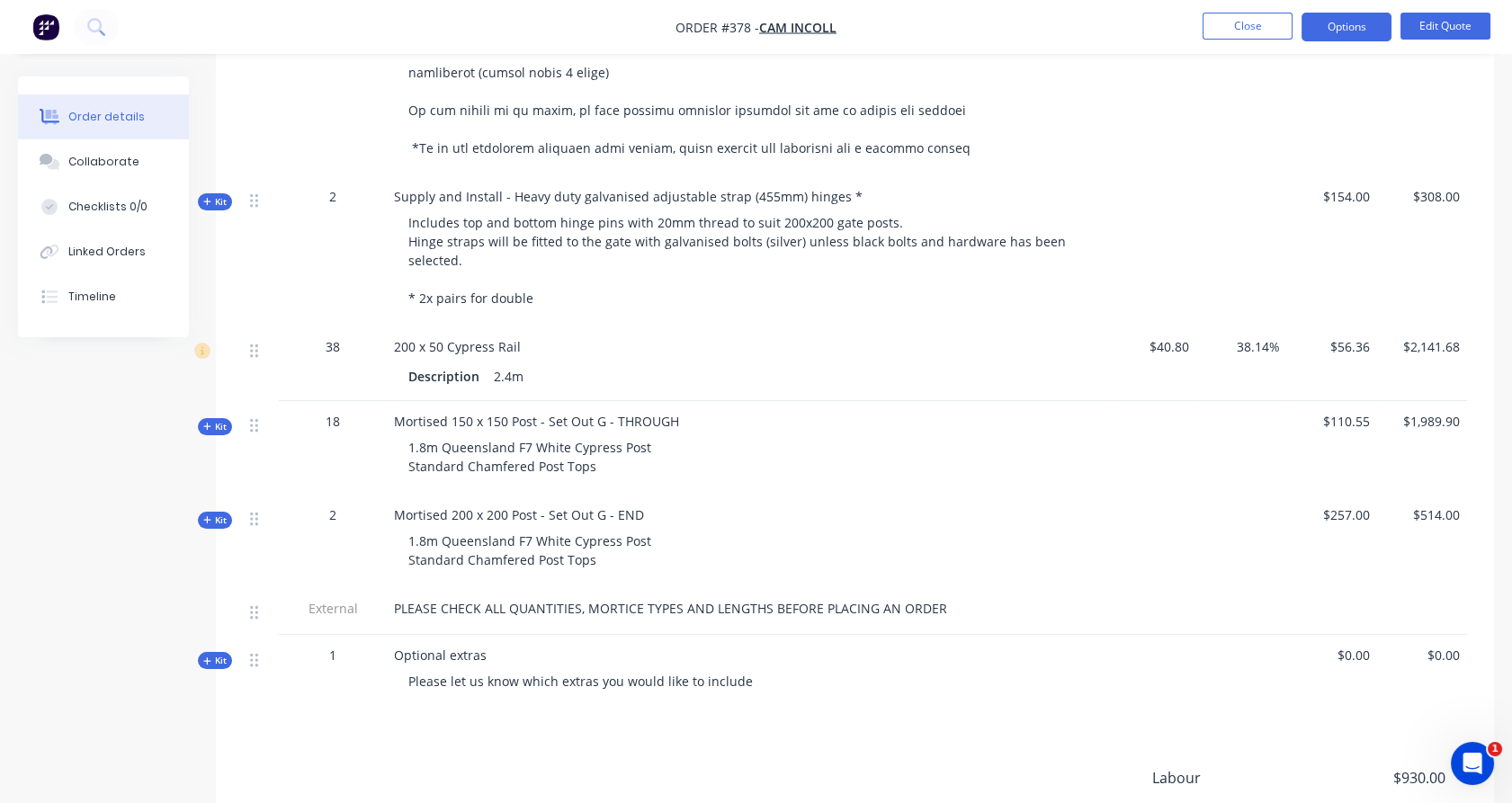
scroll to position [999, 0]
click at [1231, 33] on button "Close" at bounding box center [1248, 26] width 90 height 27
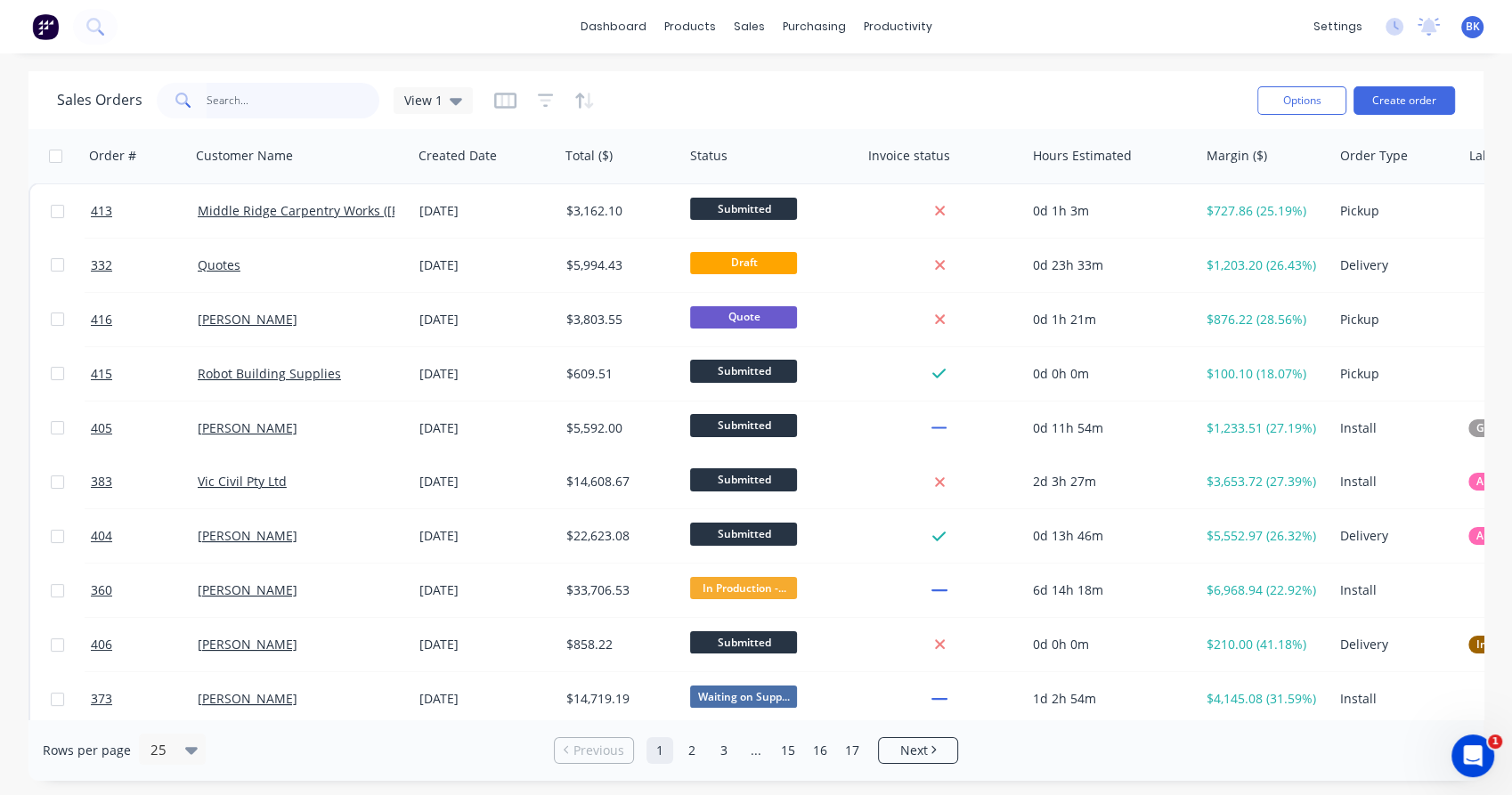
click at [290, 93] on input "text" at bounding box center [293, 101] width 174 height 36
type input "mountain"
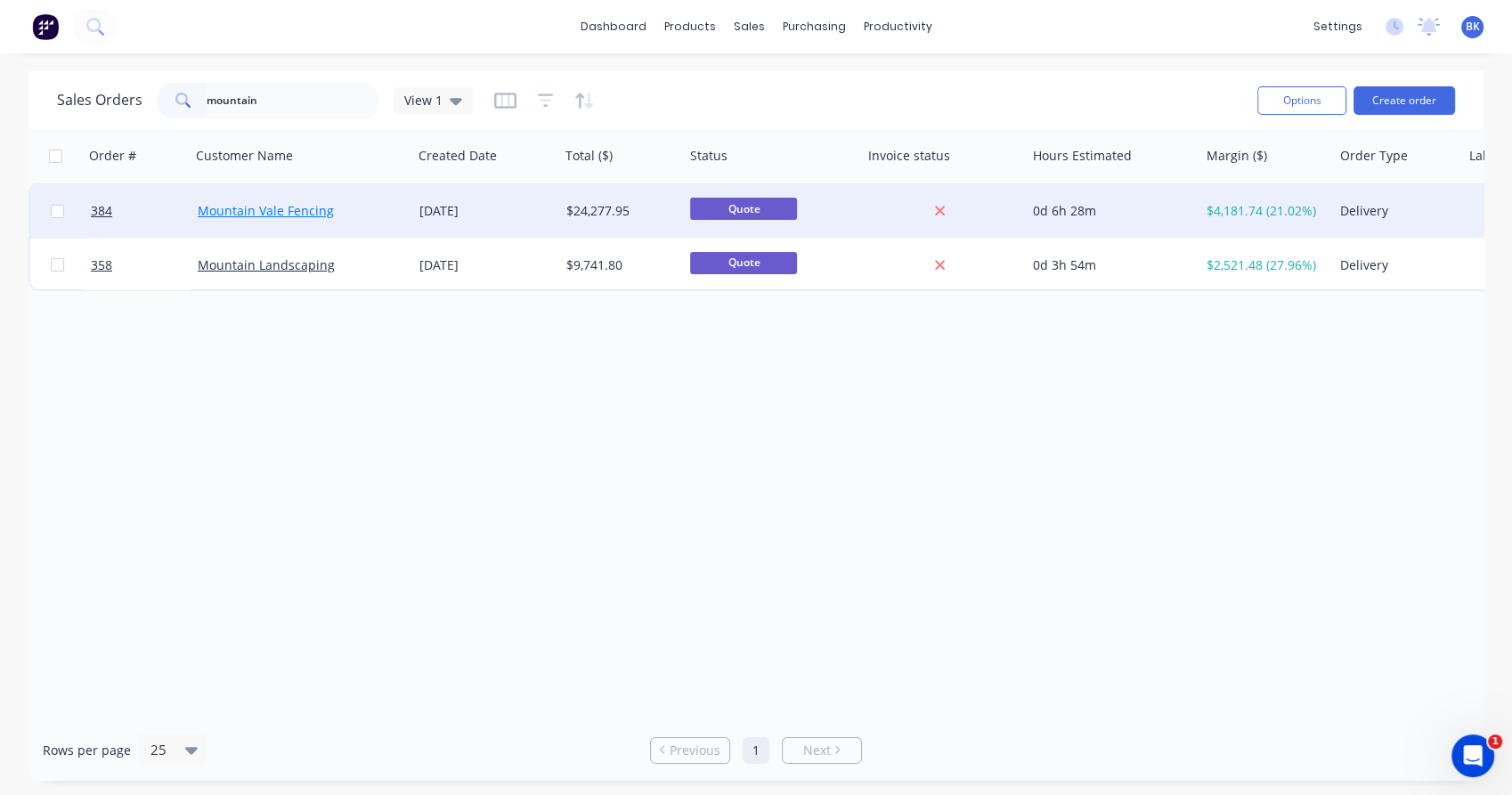
click at [280, 211] on link "Mountain Vale Fencing" at bounding box center [266, 211] width 137 height 17
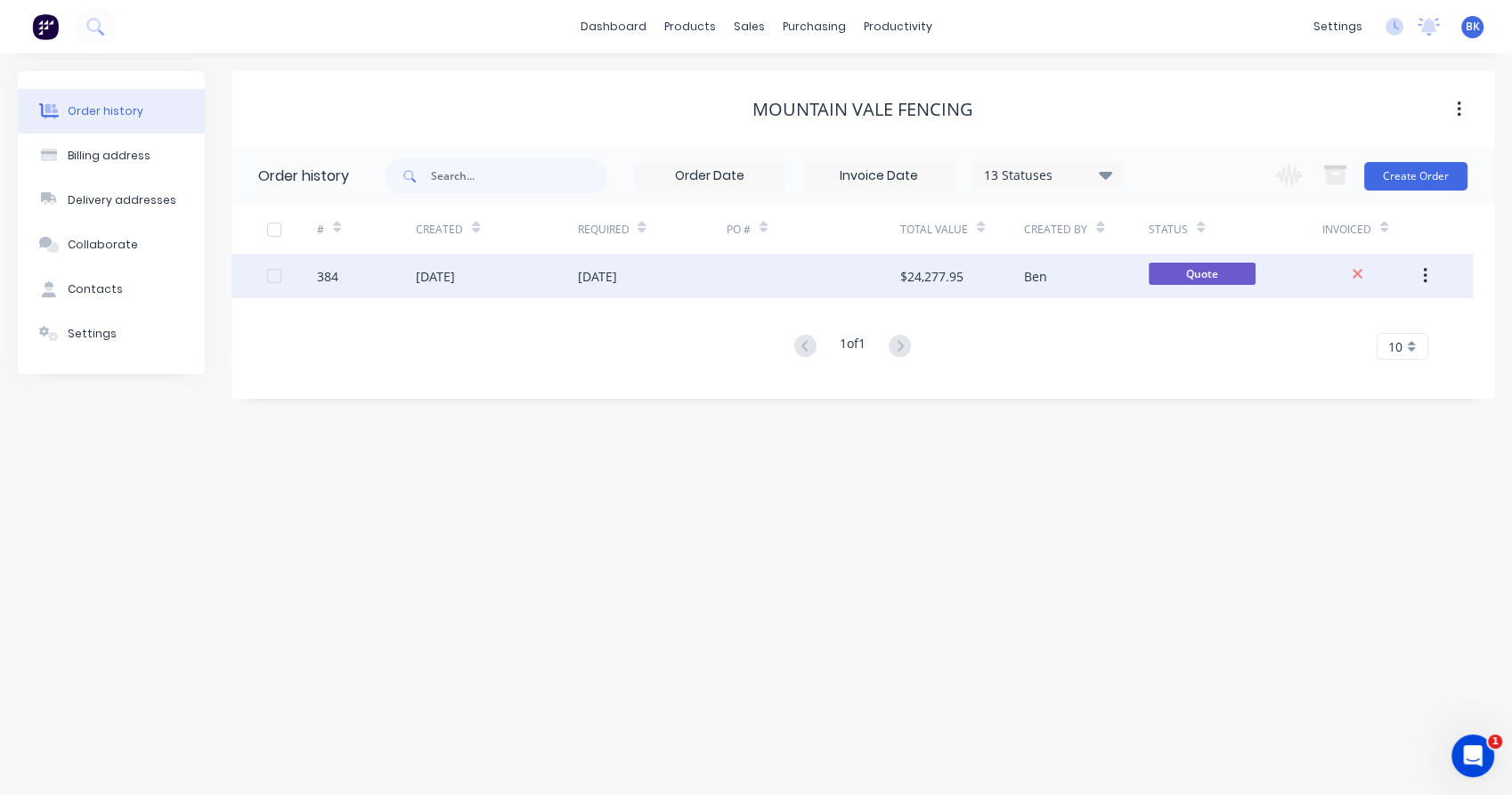
click at [519, 276] on div "[DATE]" at bounding box center [496, 276] width 162 height 45
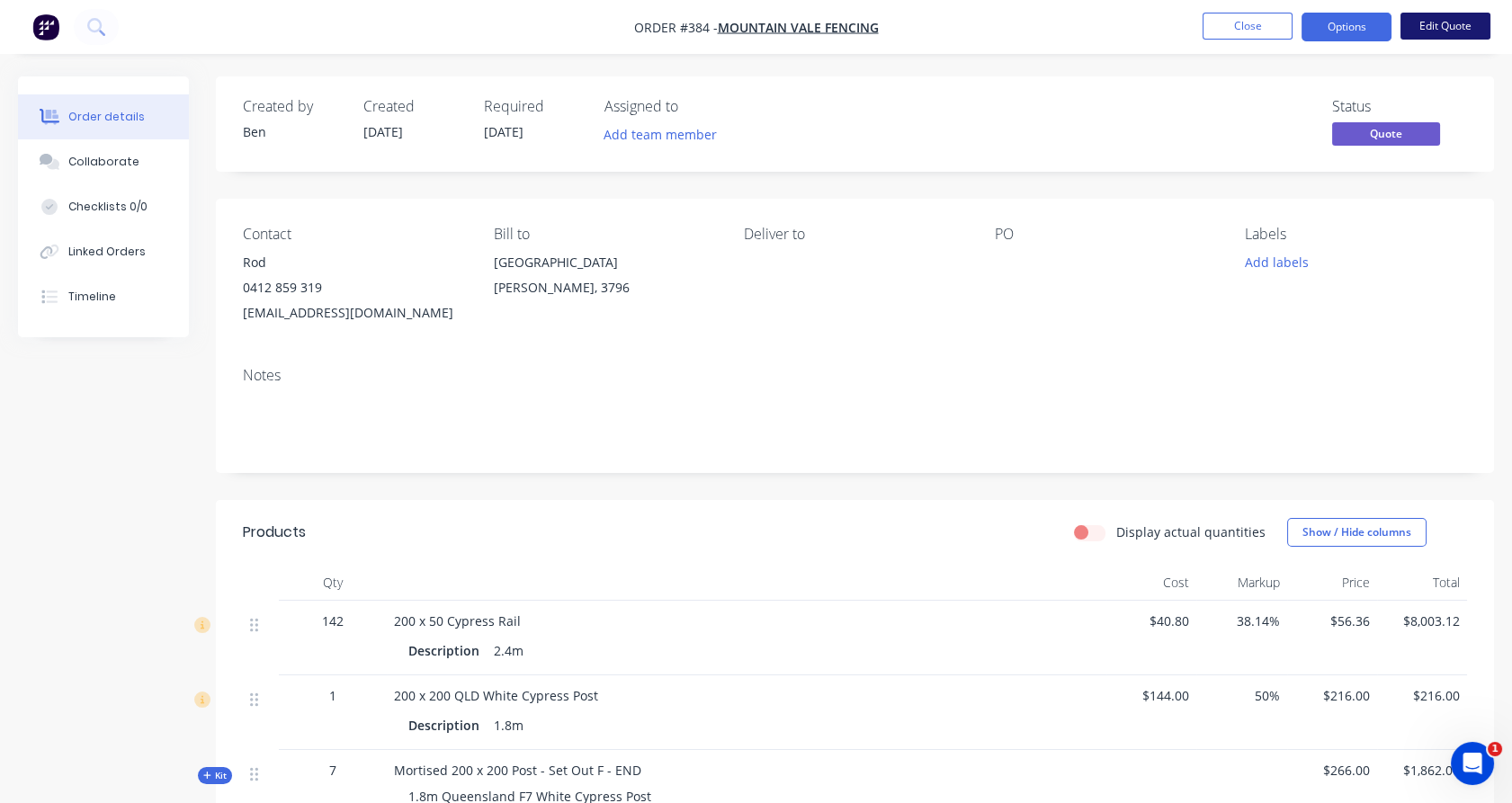
click at [1452, 17] on button "Edit Quote" at bounding box center [1446, 26] width 90 height 27
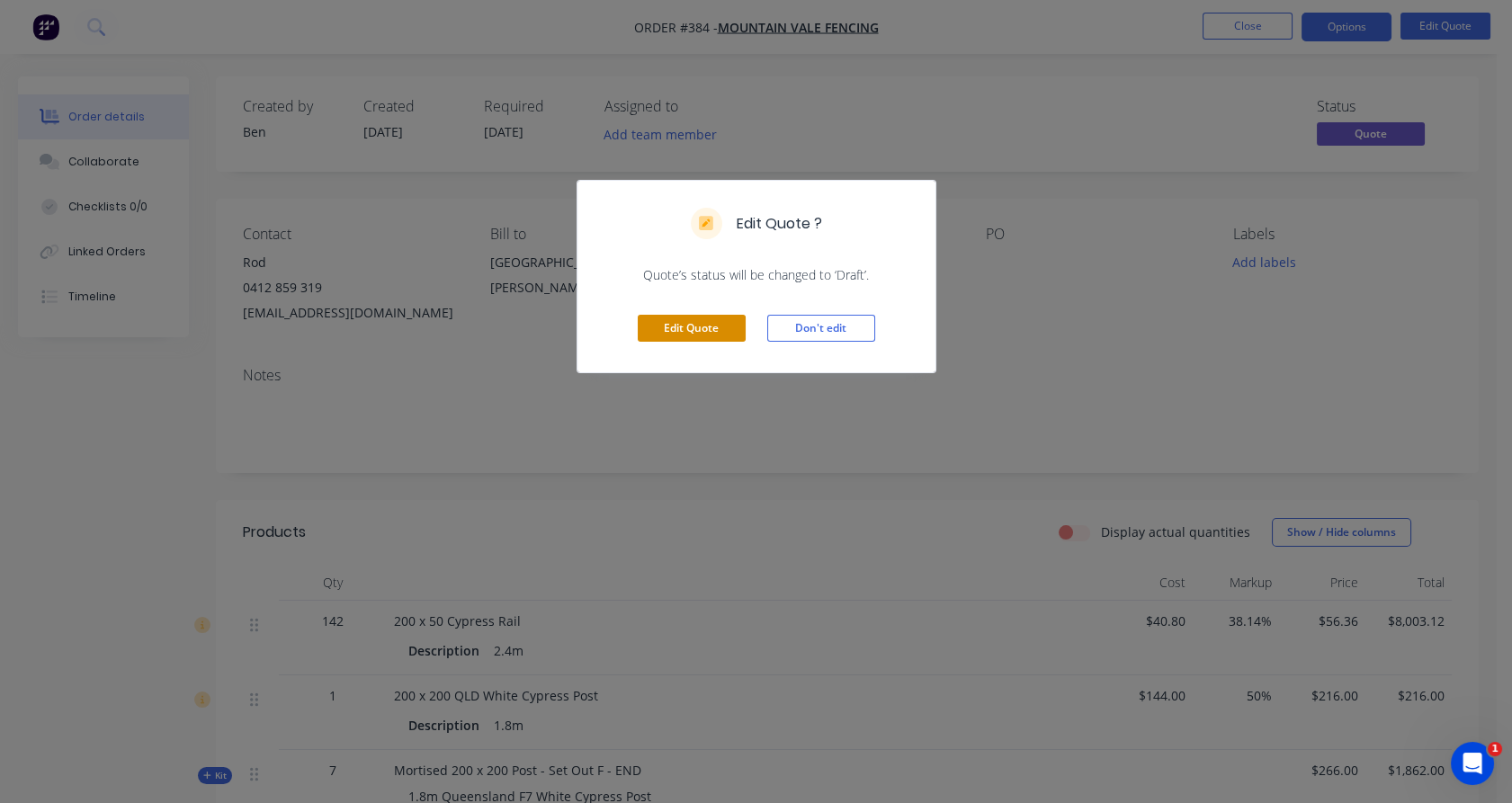
click at [674, 319] on button "Edit Quote" at bounding box center [692, 328] width 108 height 27
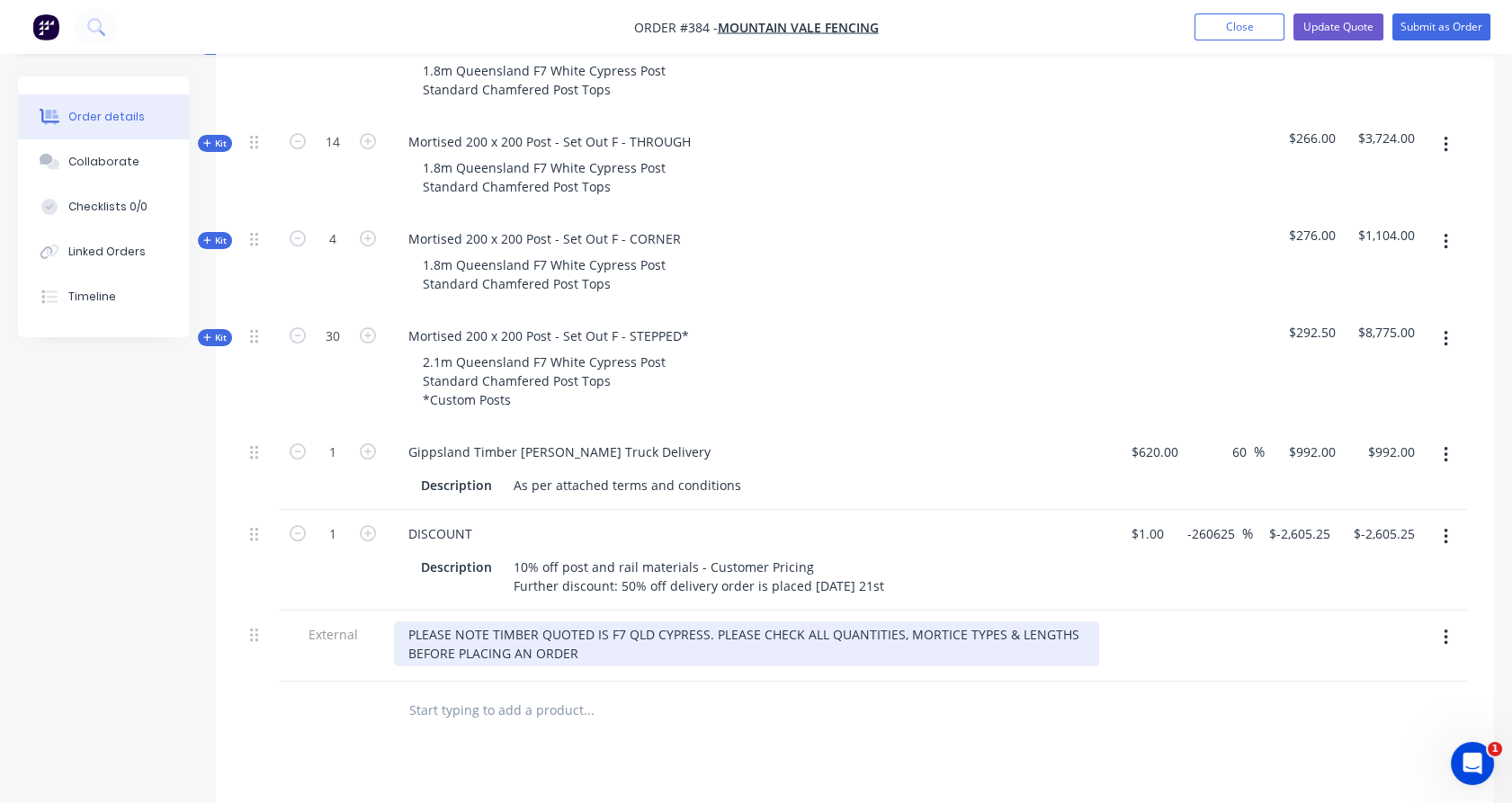
scroll to position [1140, 0]
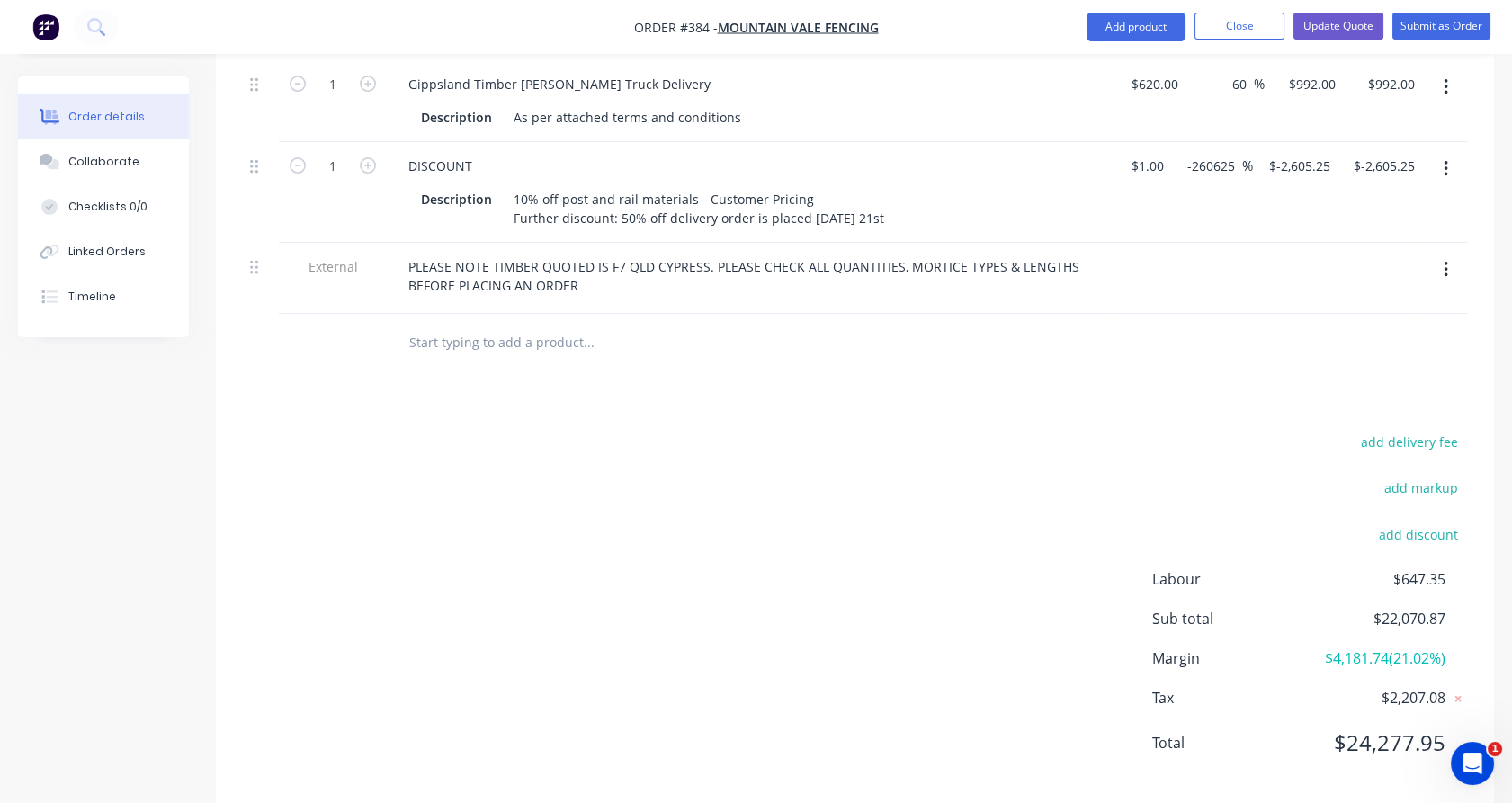
click at [539, 324] on input "text" at bounding box center [588, 342] width 360 height 36
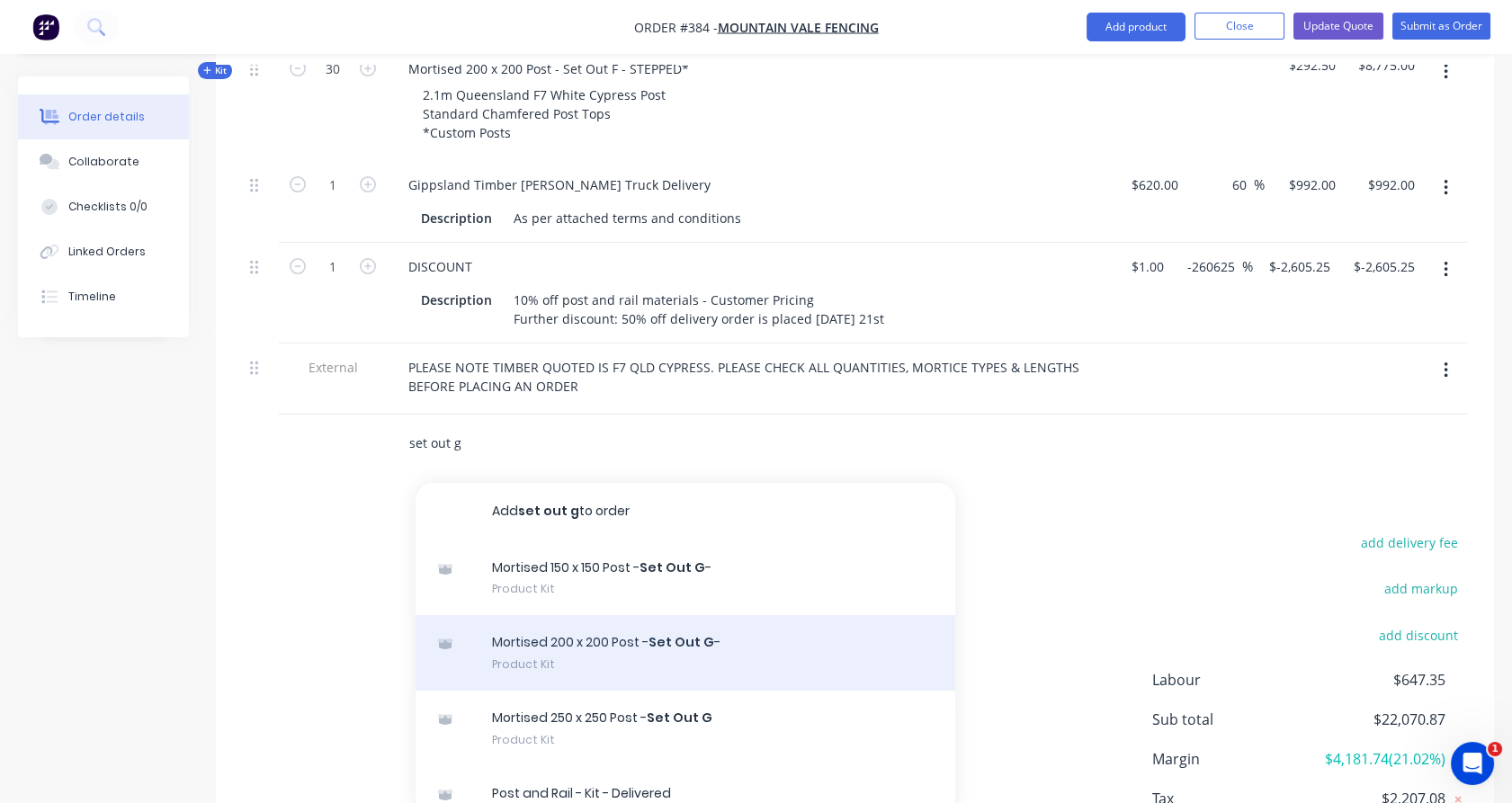
scroll to position [1040, 0]
type input "set out g"
click at [624, 621] on div "Mortised 200 x 200 Post - Set Out G - Product Kit" at bounding box center [685, 652] width 540 height 76
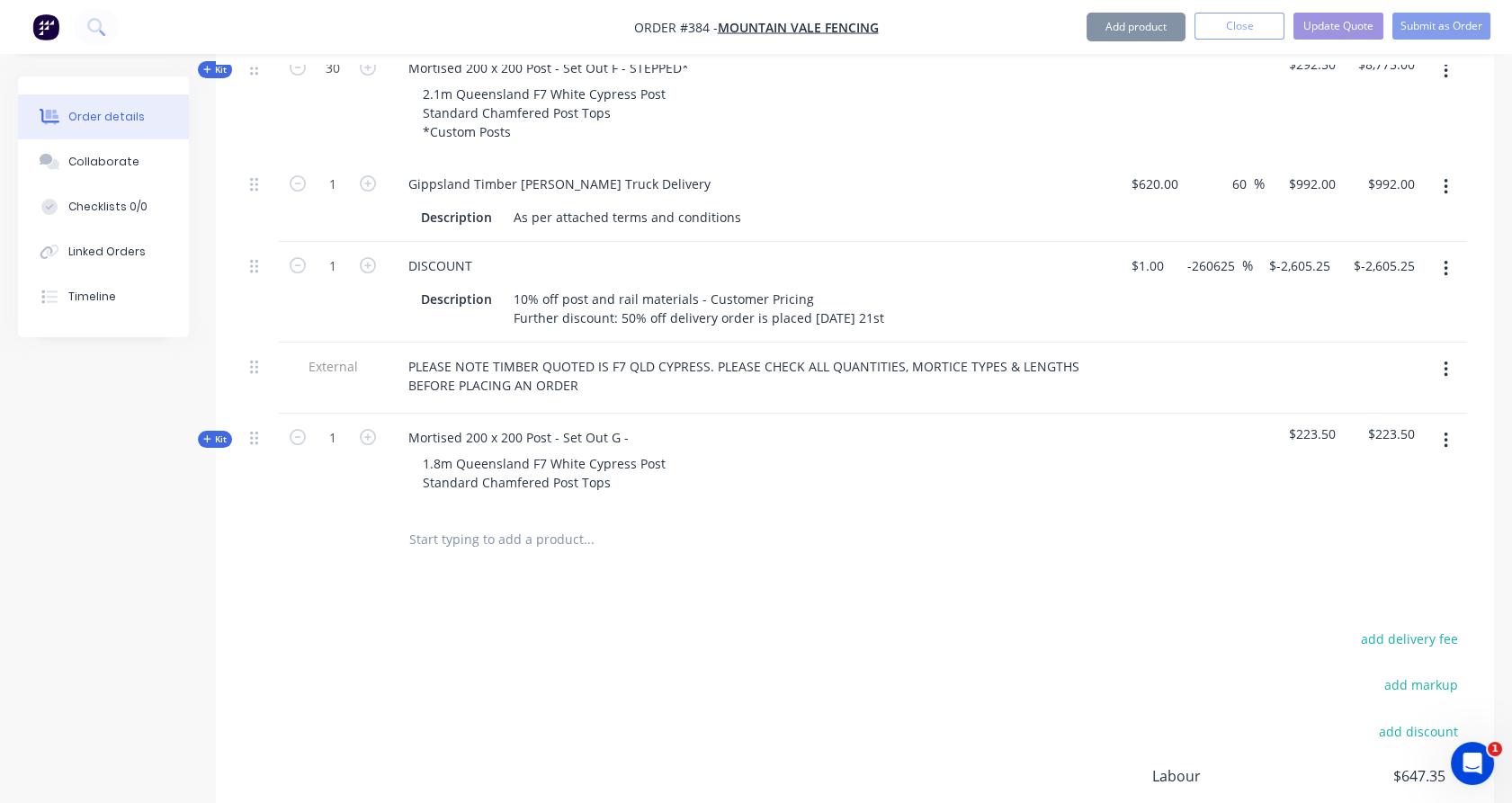
click at [224, 433] on span "Kit" at bounding box center [215, 439] width 23 height 14
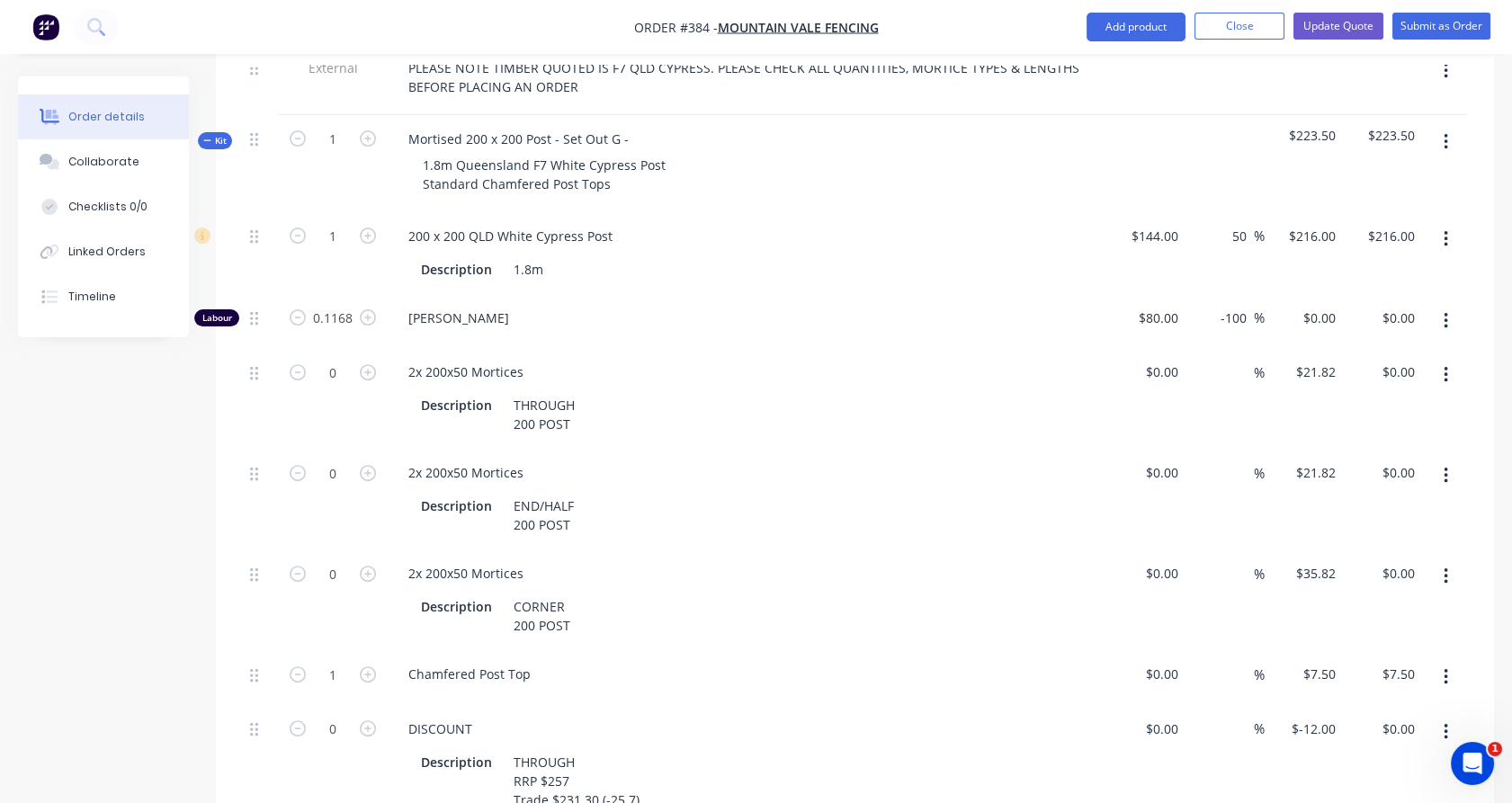
scroll to position [1340, 0]
click at [371, 363] on icon "button" at bounding box center [368, 371] width 16 height 16
type input "1"
type input "$21.82"
drag, startPoint x: 1453, startPoint y: 695, endPoint x: 1444, endPoint y: 706, distance: 14.2
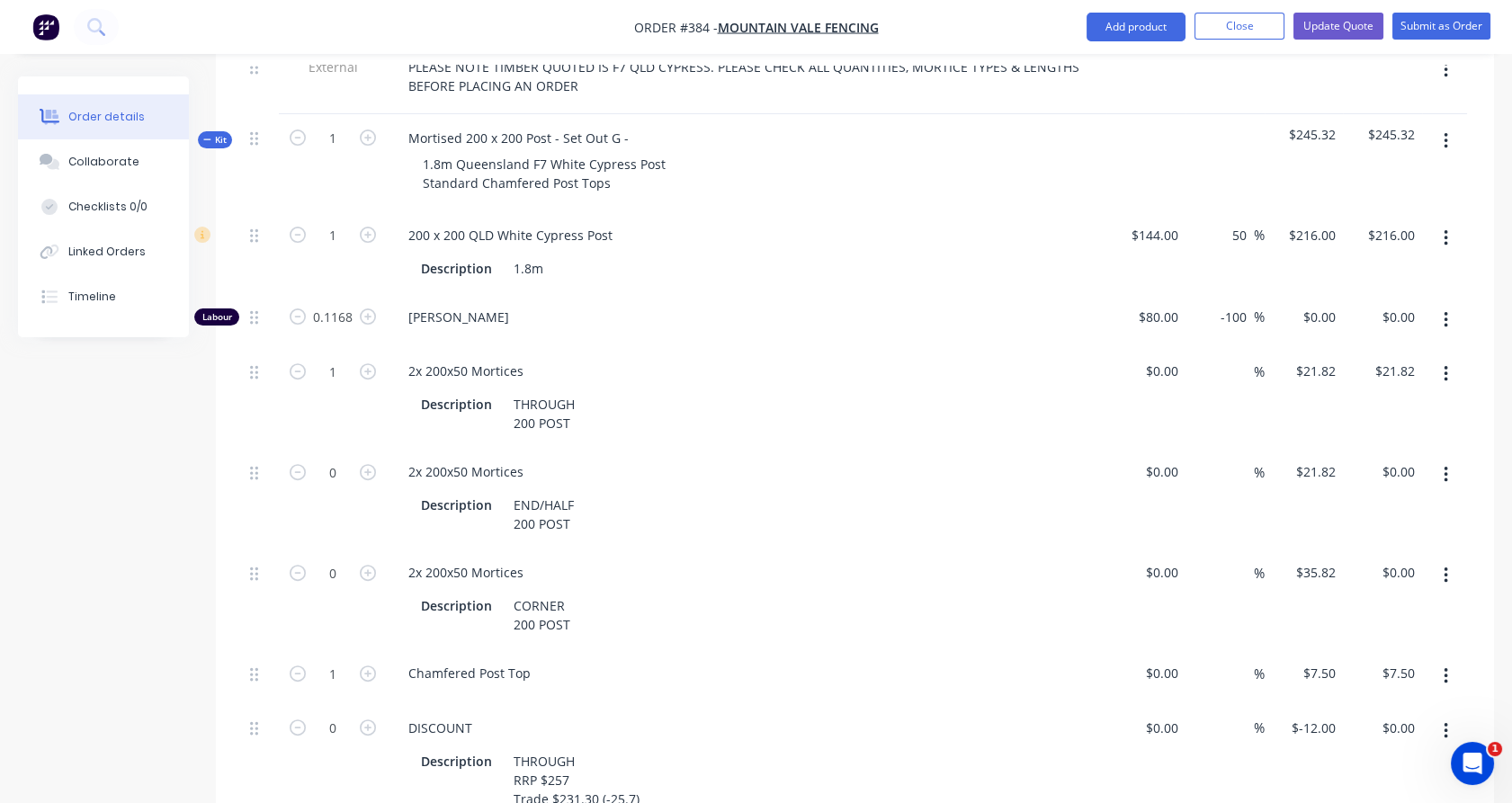
click at [1452, 715] on button "button" at bounding box center [1446, 731] width 42 height 32
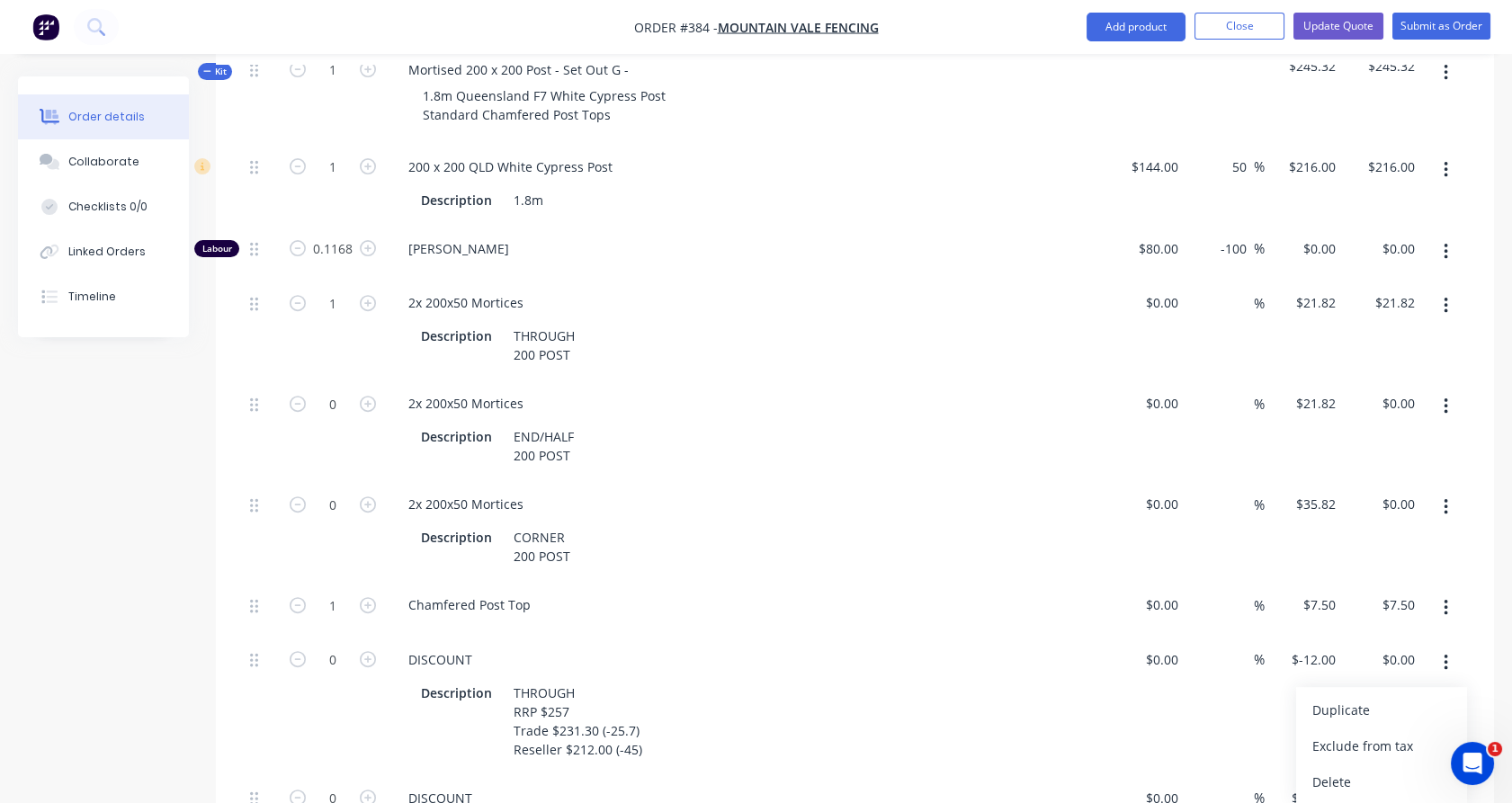
click at [1375, 768] on button "Delete" at bounding box center [1382, 781] width 171 height 36
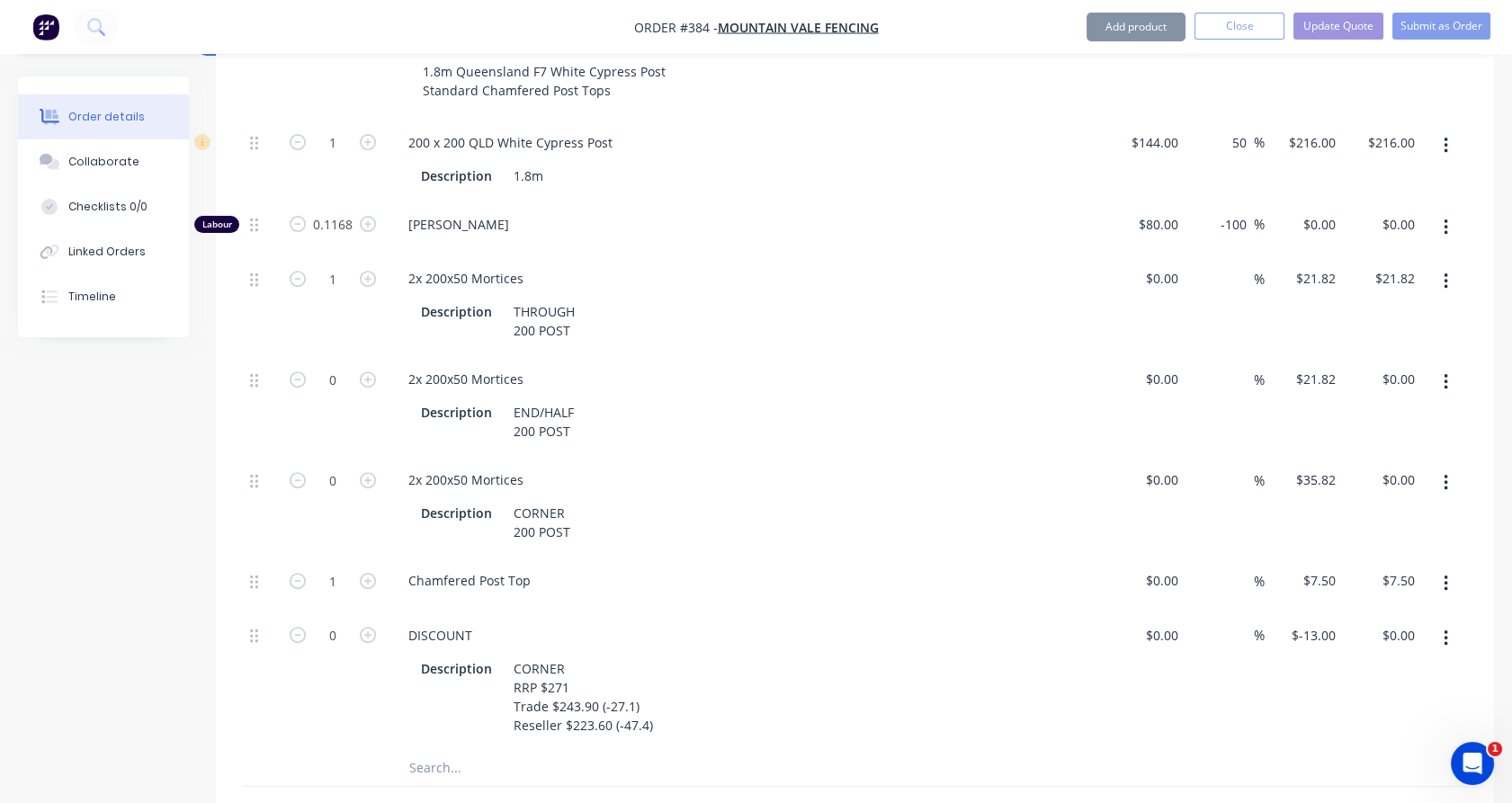
click at [1445, 630] on icon "button" at bounding box center [1445, 638] width 4 height 16
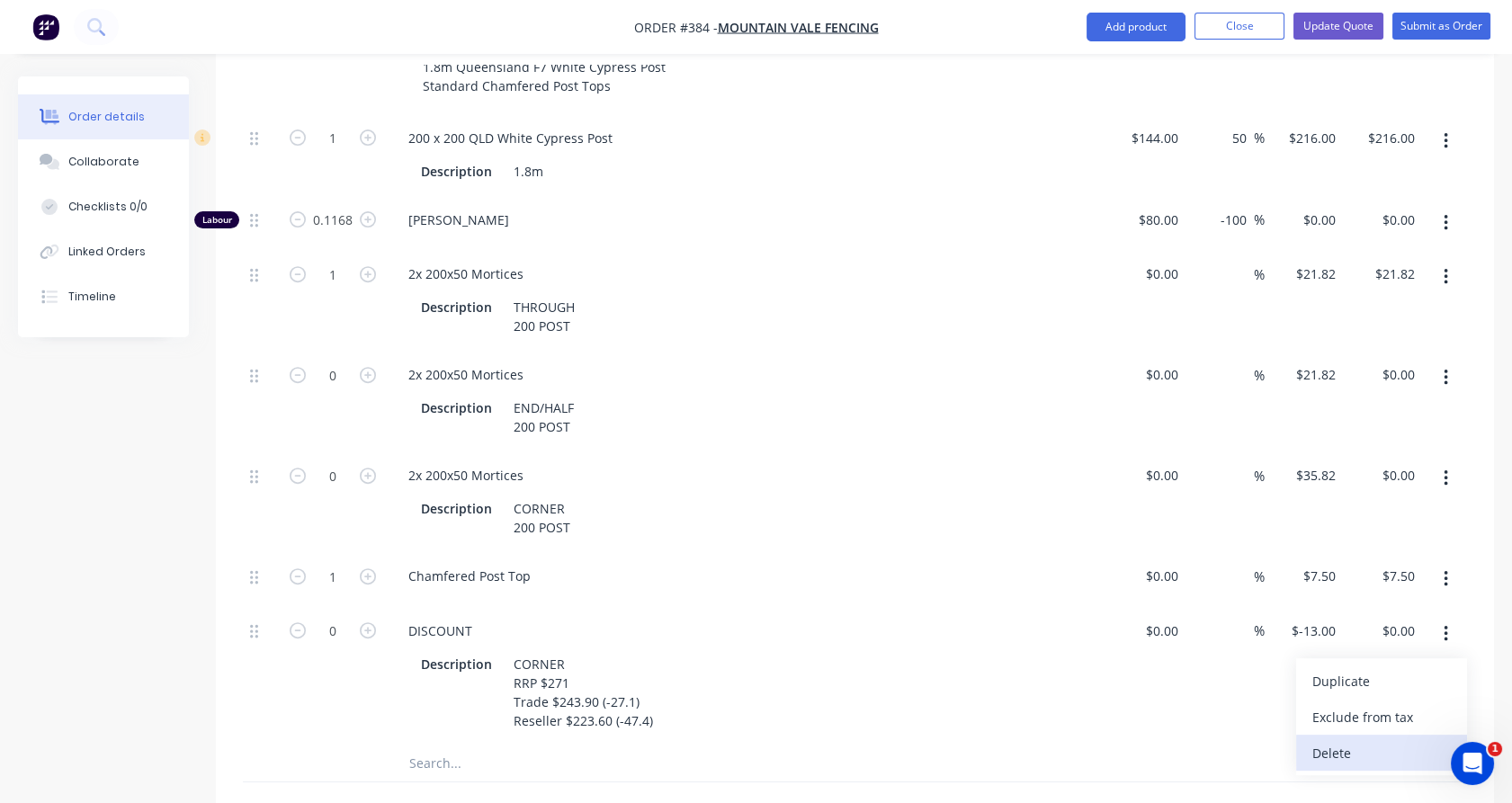
click at [1386, 740] on div "Delete" at bounding box center [1382, 753] width 139 height 26
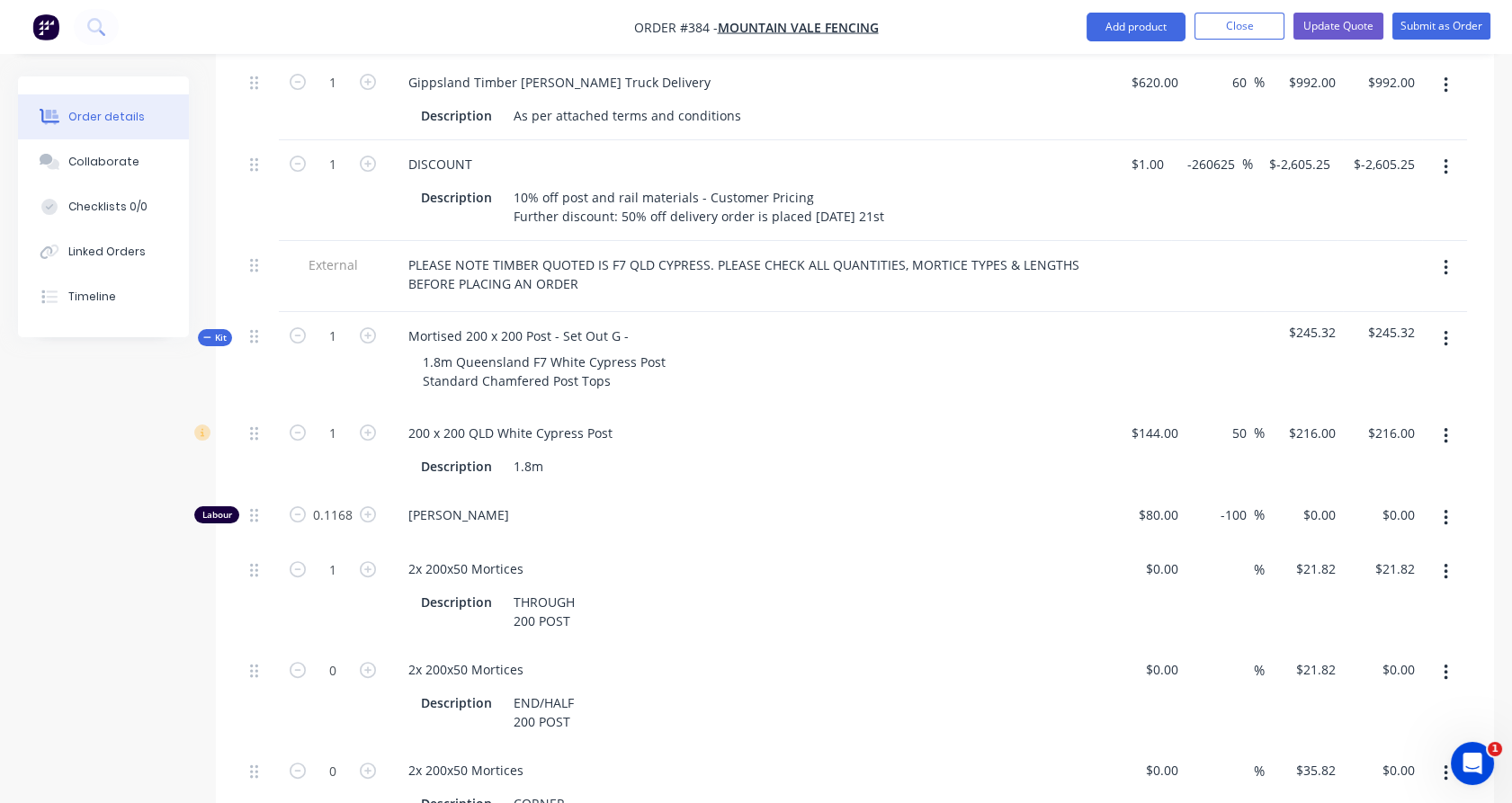
scroll to position [1141, 0]
click at [215, 332] on span "Kit" at bounding box center [215, 338] width 23 height 14
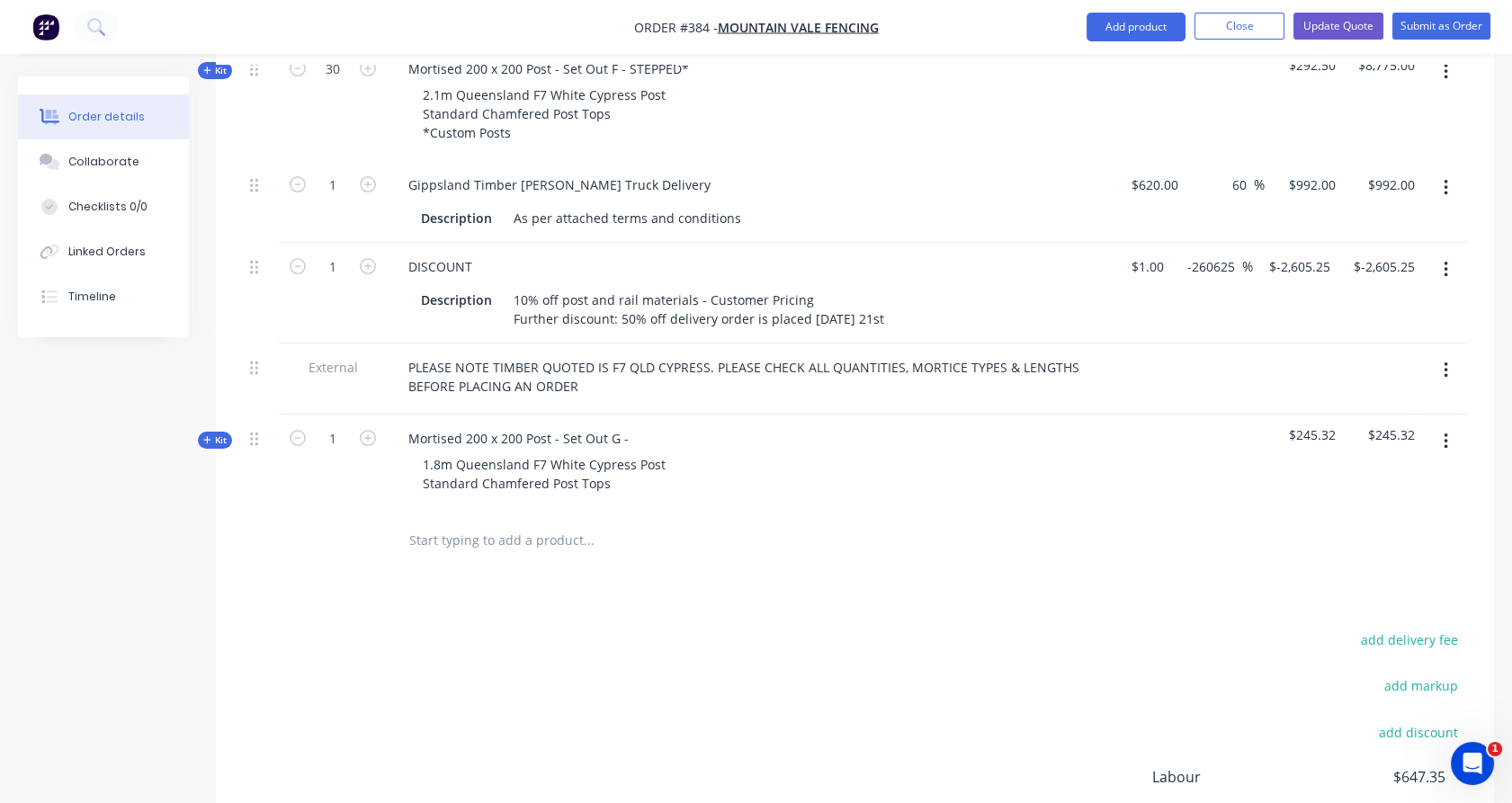
scroll to position [1038, 0]
click at [211, 433] on div "Kit" at bounding box center [215, 441] width 34 height 17
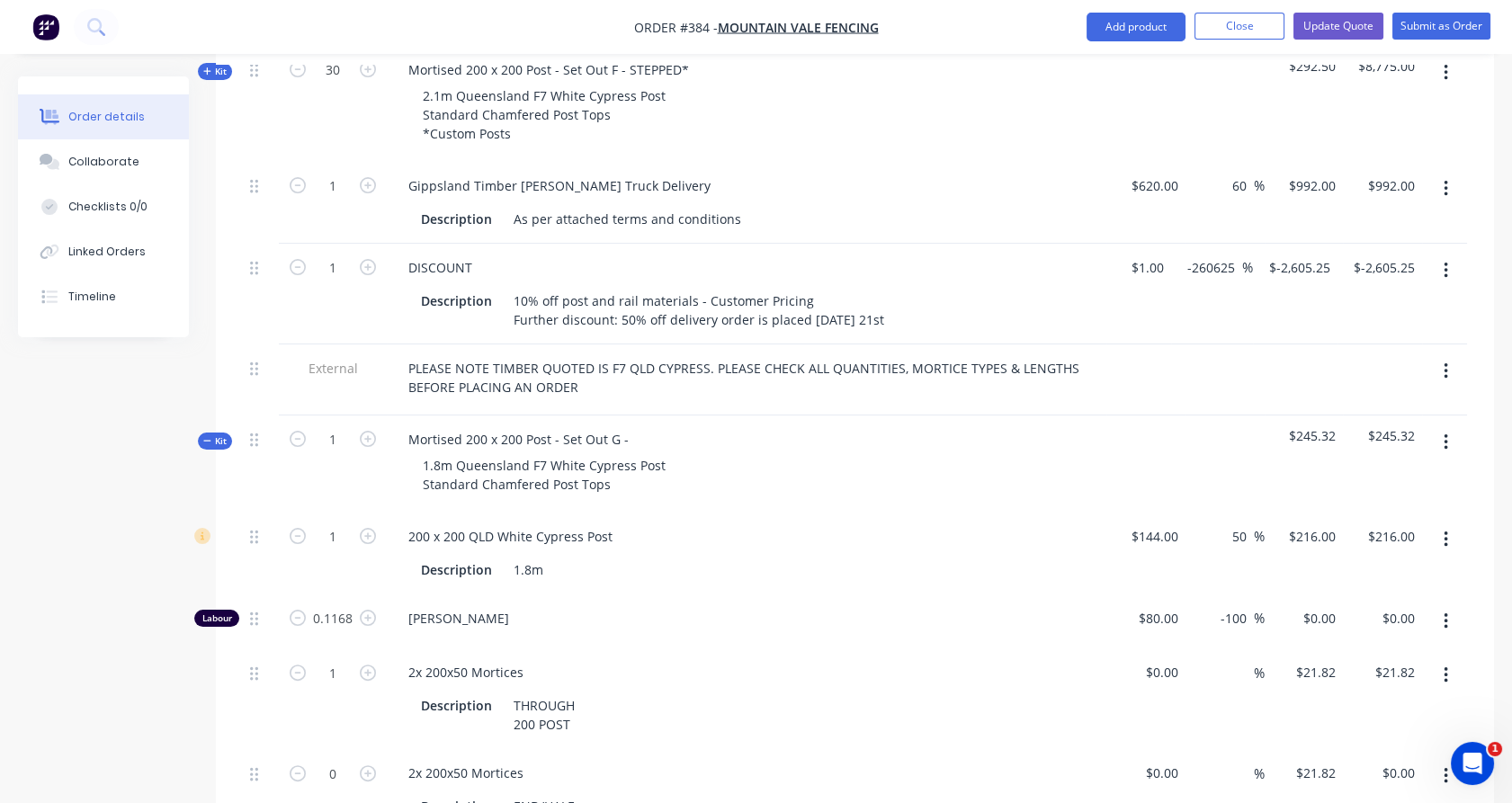
click at [210, 436] on icon at bounding box center [207, 441] width 8 height 9
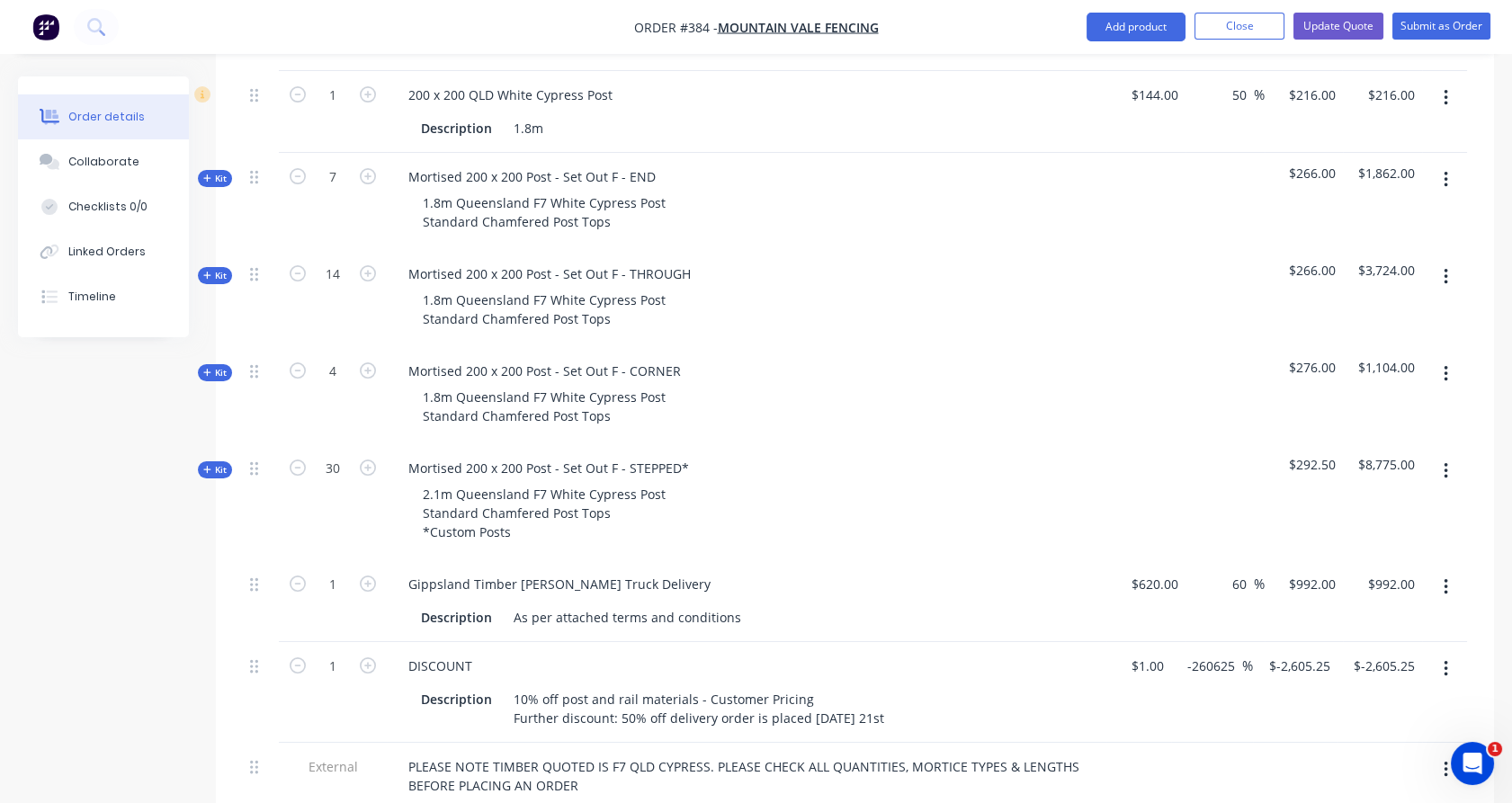
scroll to position [639, 0]
